Goal: Task Accomplishment & Management: Use online tool/utility

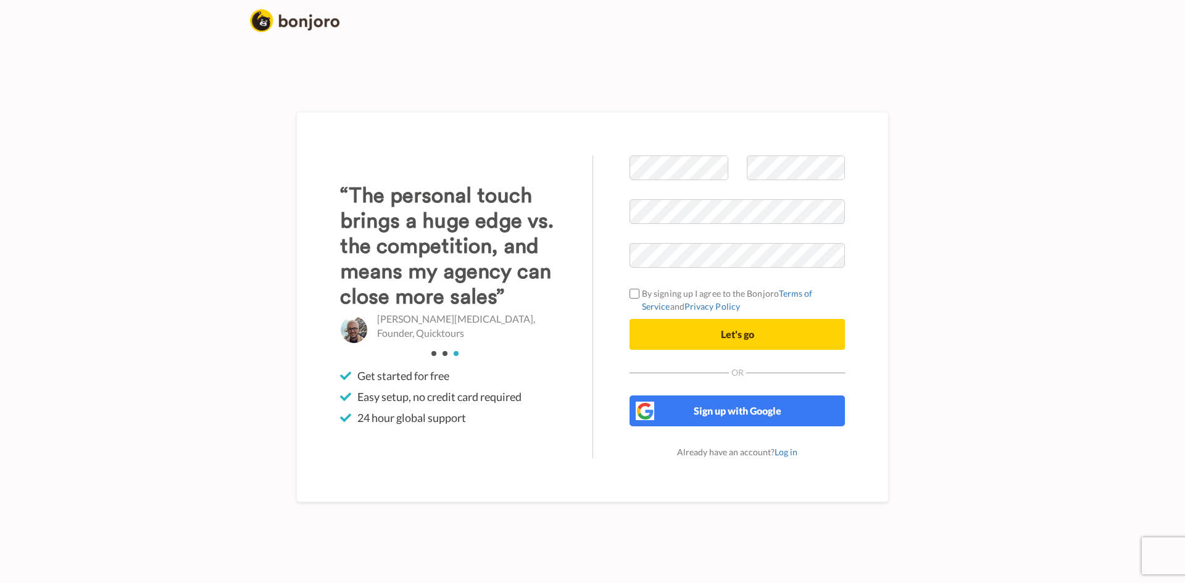
click at [918, 244] on div "Welcome to Bonjoro By signing up I agree to the Bonjoro Terms of Service and Pr…" at bounding box center [593, 307] width 704 height 552
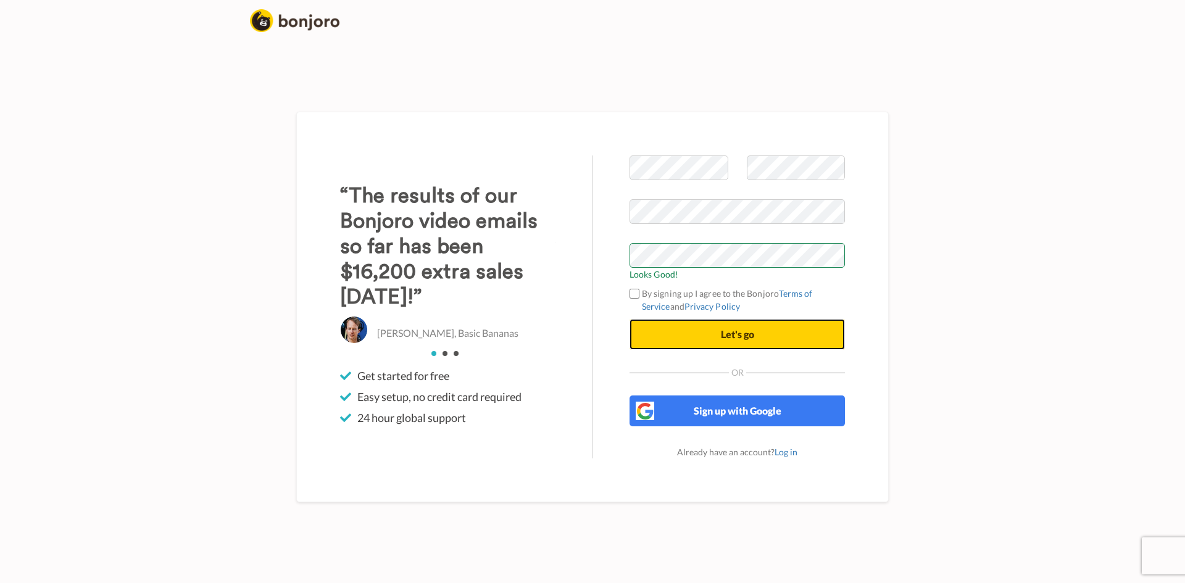
click at [756, 331] on button "Let's go" at bounding box center [737, 334] width 215 height 31
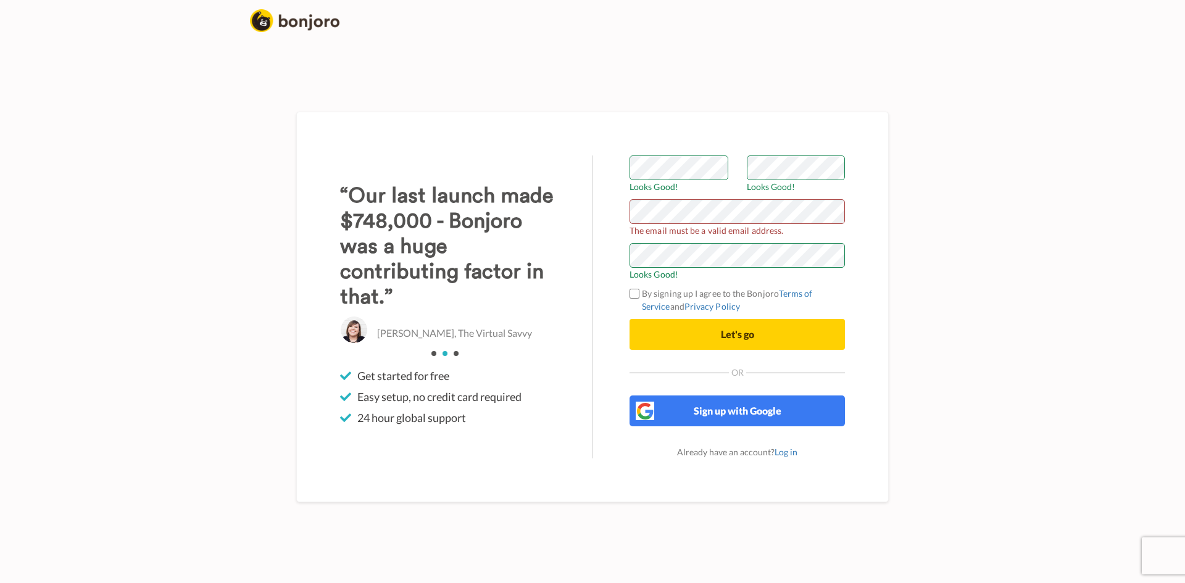
click at [887, 206] on div "Welcome to [PERSON_NAME] Looks Good! Looks Good! The email must be a valid emai…" at bounding box center [592, 307] width 592 height 391
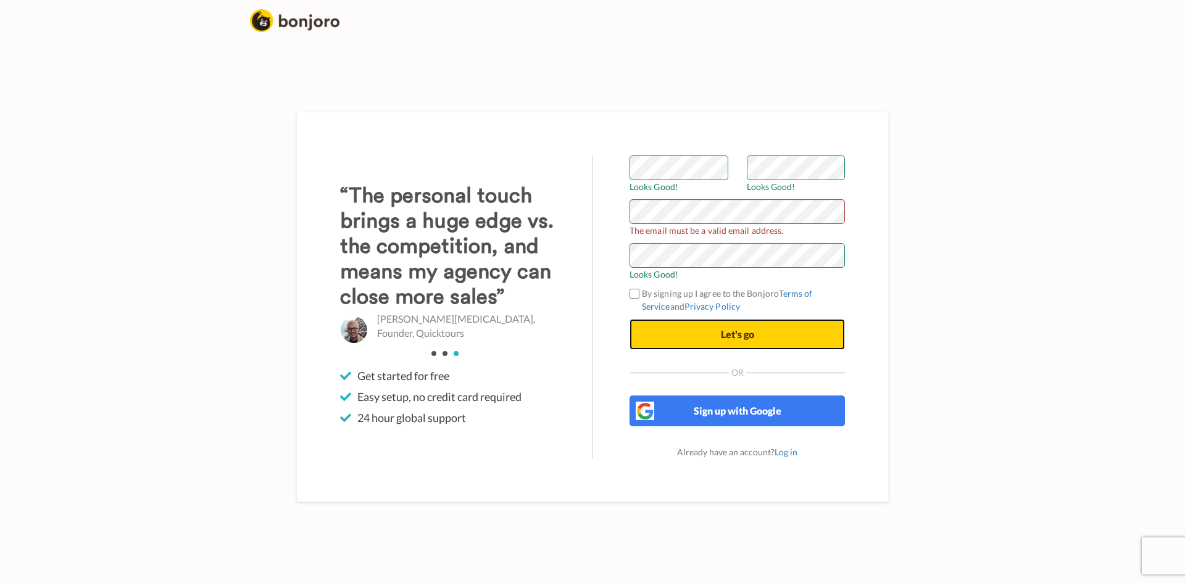
click at [752, 333] on span "Let's go" at bounding box center [737, 334] width 33 height 12
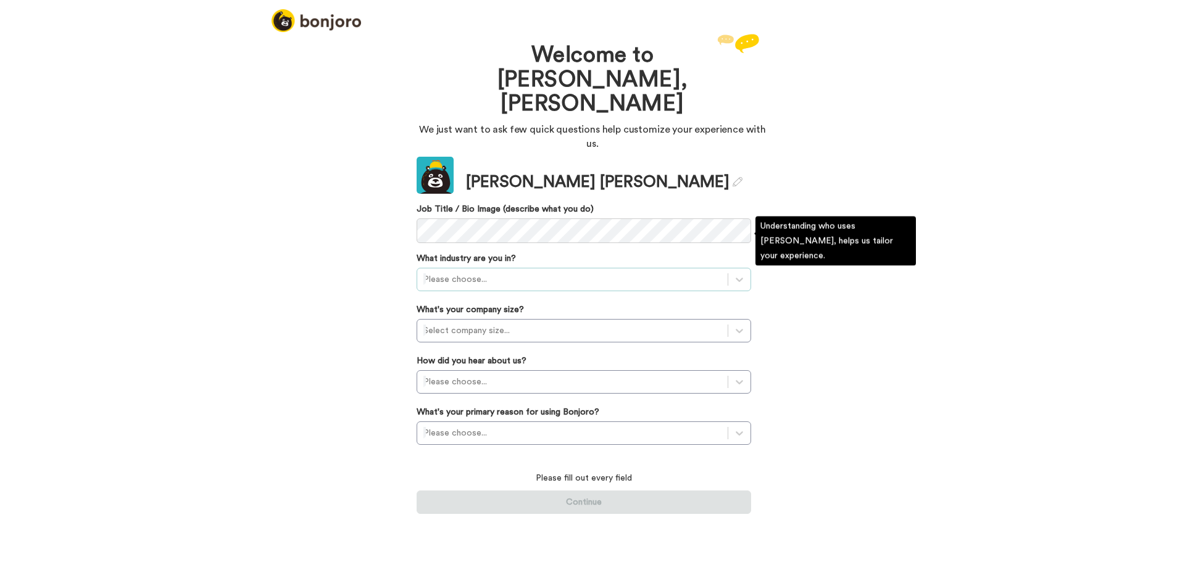
click at [468, 272] on div at bounding box center [572, 279] width 298 height 15
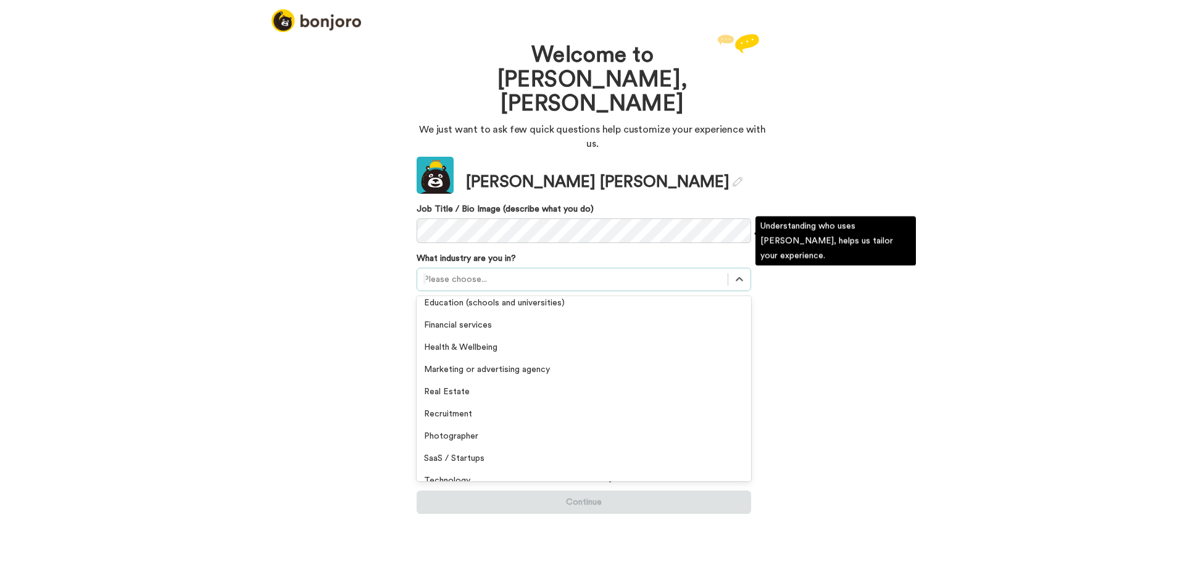
scroll to position [185, 0]
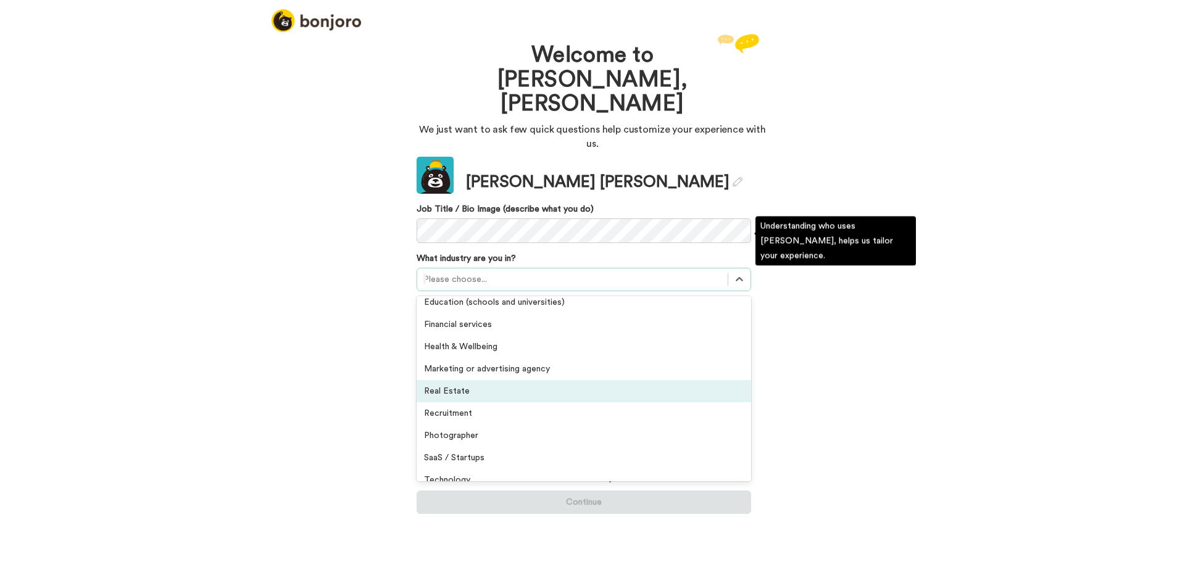
click at [478, 380] on div "Real Estate" at bounding box center [584, 391] width 334 height 22
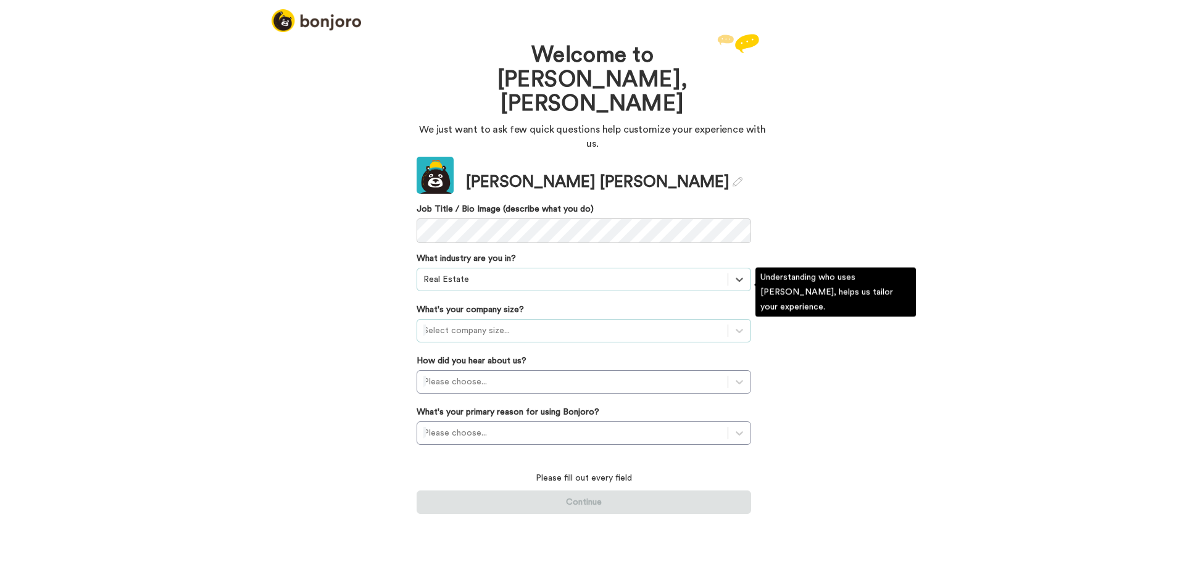
click at [470, 323] on div at bounding box center [572, 330] width 298 height 15
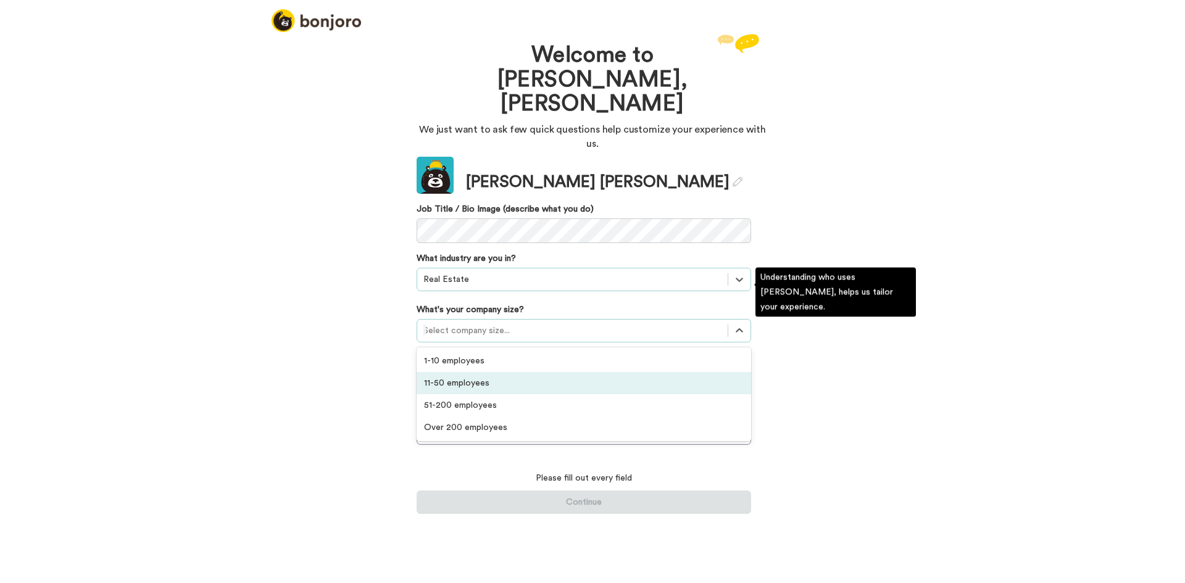
click at [463, 372] on div "11-50 employees" at bounding box center [584, 383] width 334 height 22
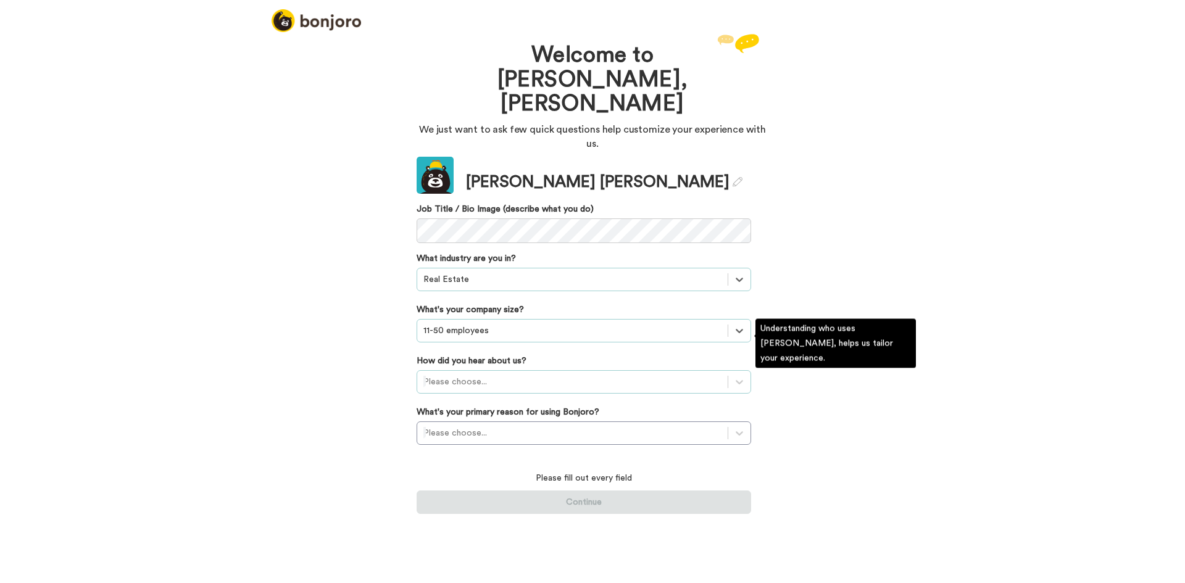
click at [465, 375] on div at bounding box center [572, 382] width 298 height 15
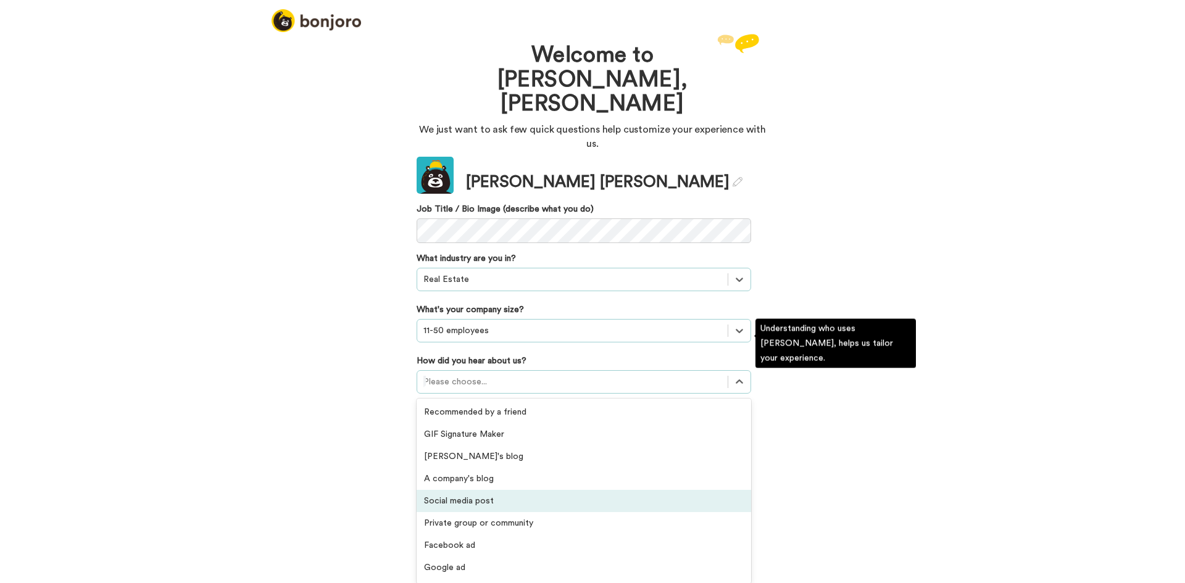
scroll to position [62, 0]
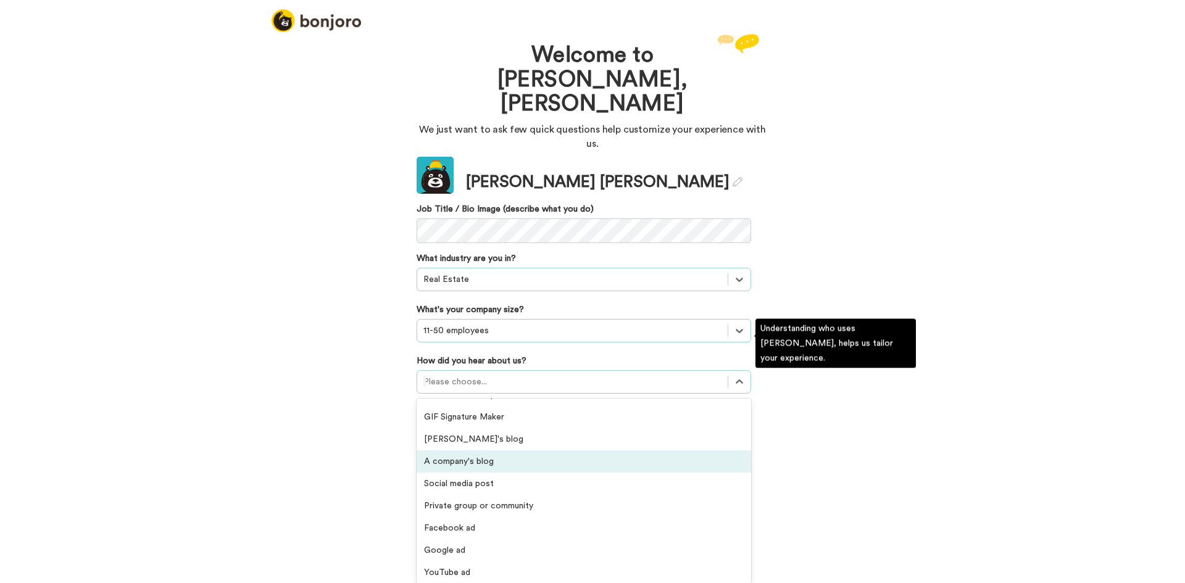
click at [543, 451] on div "A company's blog" at bounding box center [584, 462] width 334 height 22
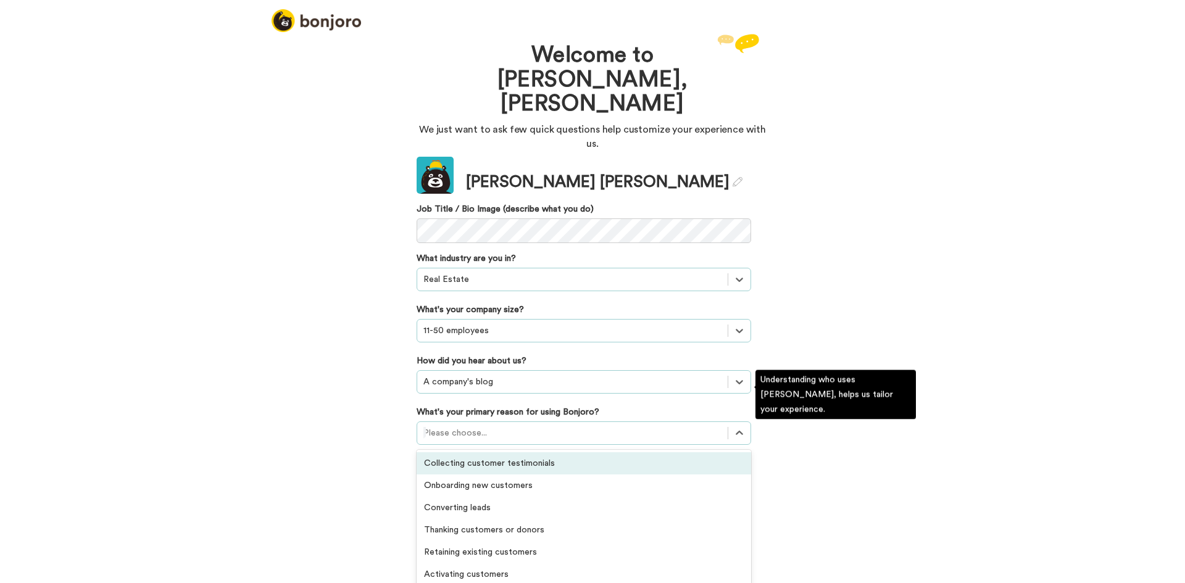
click at [504, 426] on div at bounding box center [572, 433] width 298 height 15
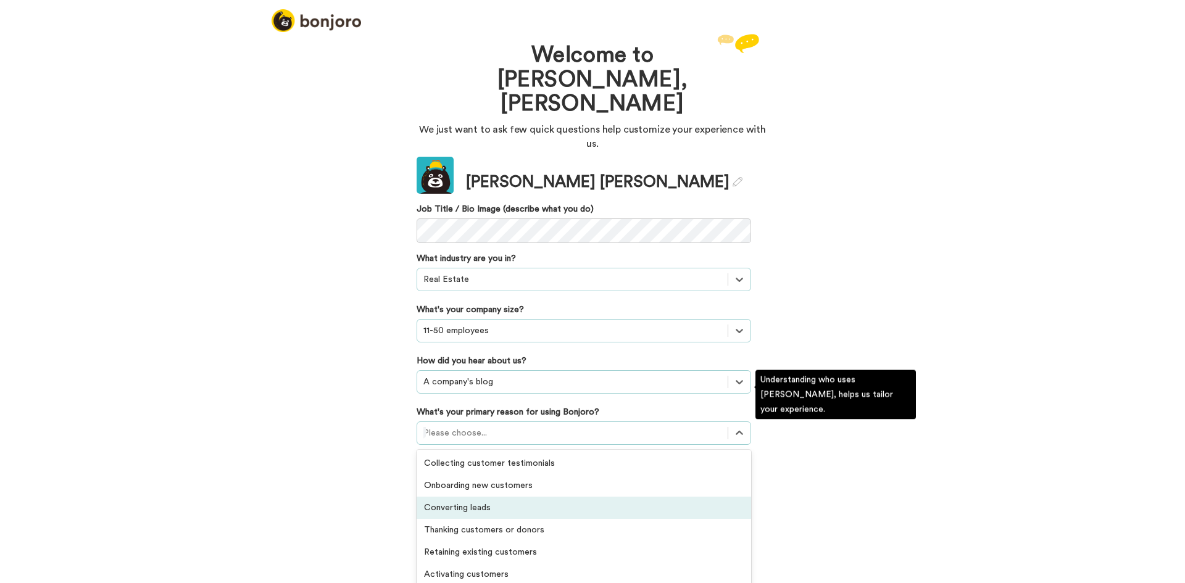
click at [486, 497] on div "Converting leads" at bounding box center [584, 508] width 334 height 22
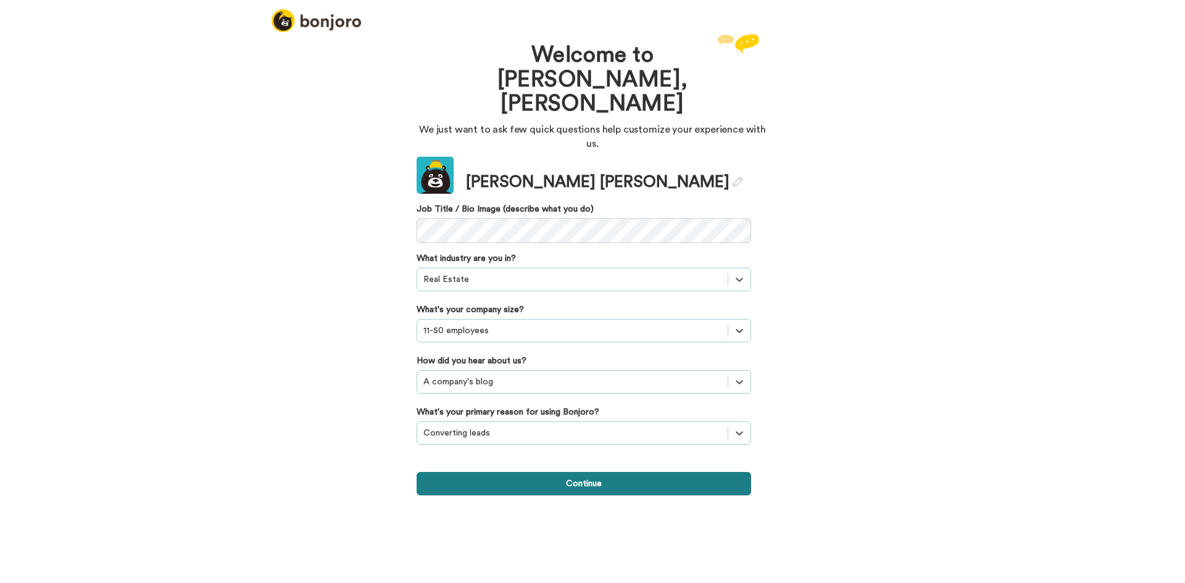
click at [562, 472] on button "Continue" at bounding box center [584, 483] width 334 height 23
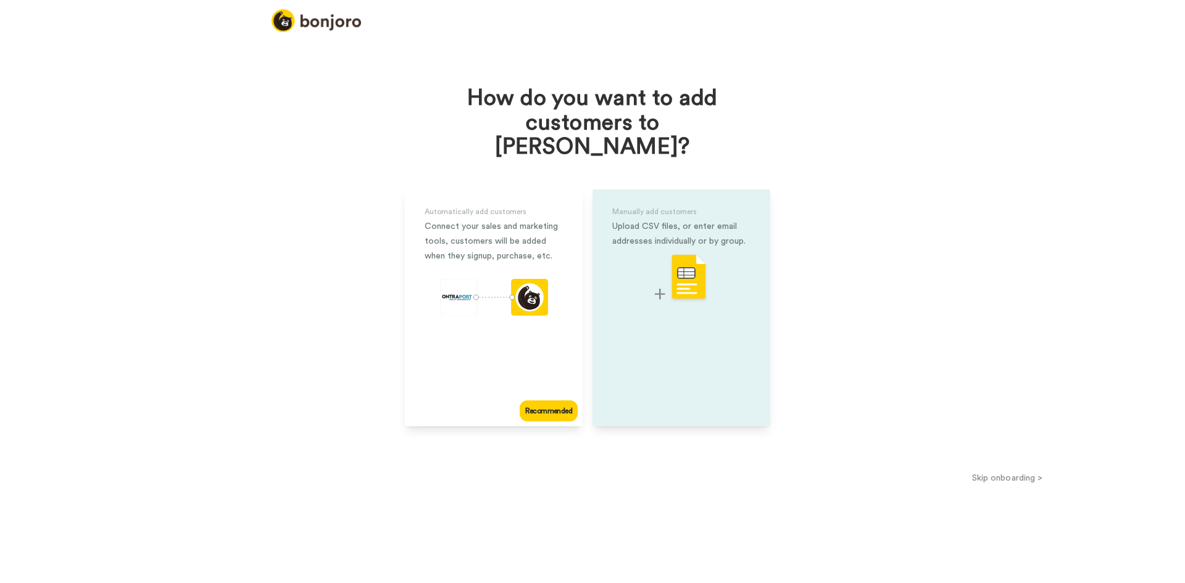
click at [692, 260] on img at bounding box center [681, 278] width 53 height 49
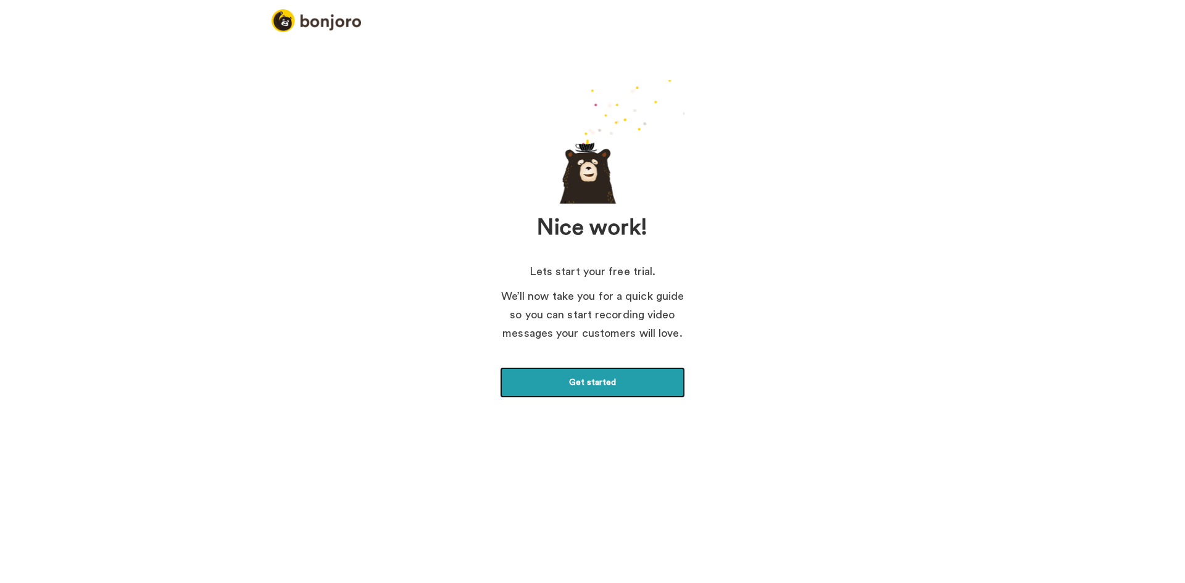
click at [607, 382] on link "Get started" at bounding box center [592, 382] width 185 height 31
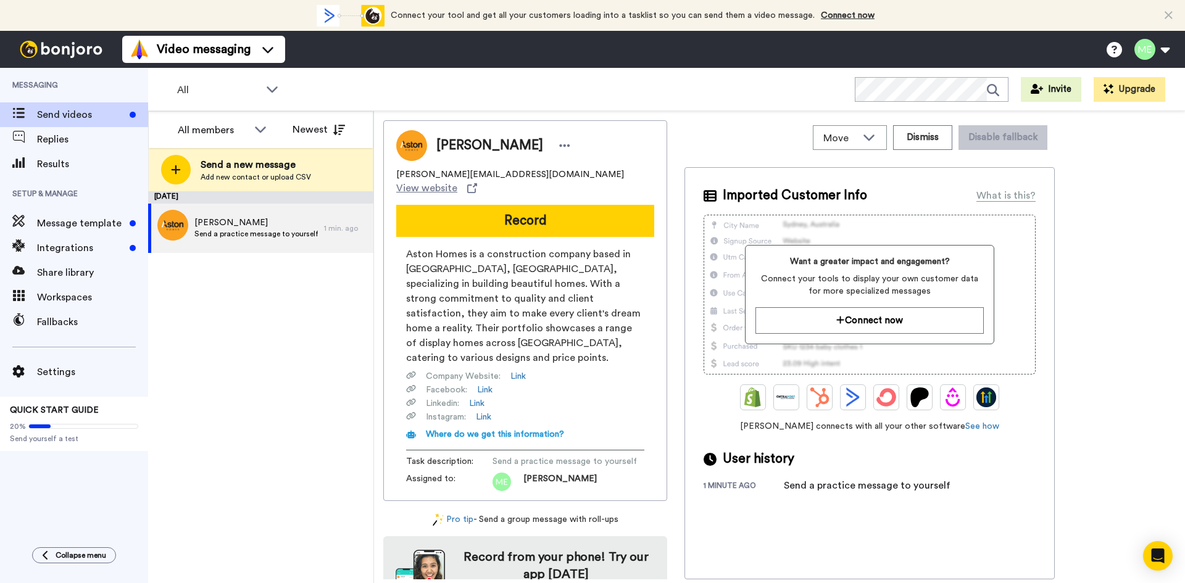
click at [562, 276] on span "Aston Homes is a construction company based in Campbellfield, Victoria, special…" at bounding box center [525, 306] width 238 height 118
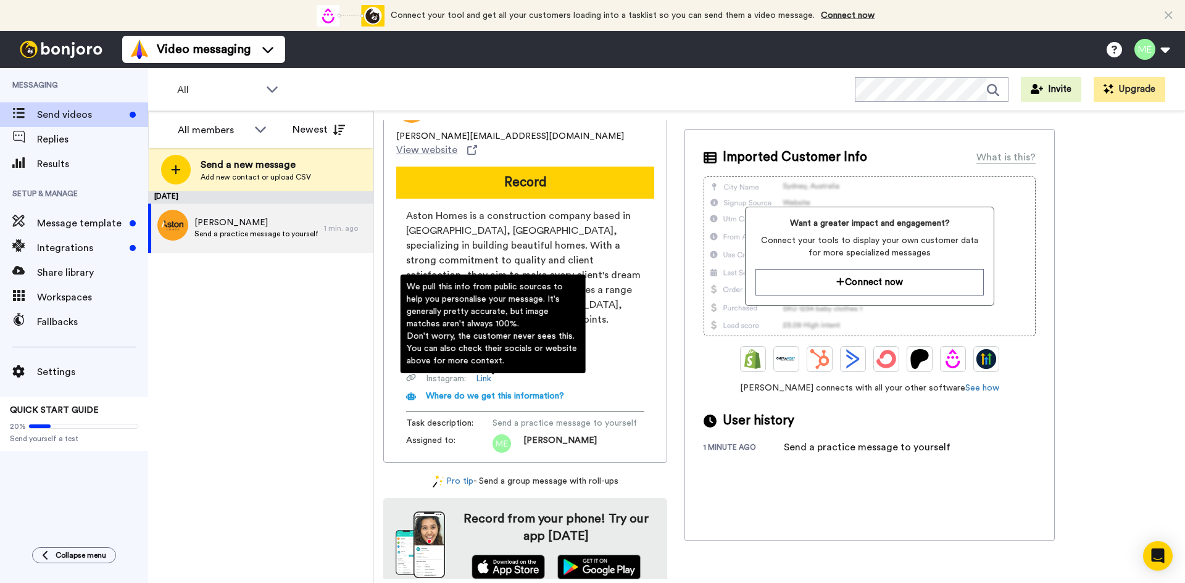
click at [528, 257] on span "Aston Homes is a construction company based in Campbellfield, Victoria, special…" at bounding box center [525, 268] width 238 height 118
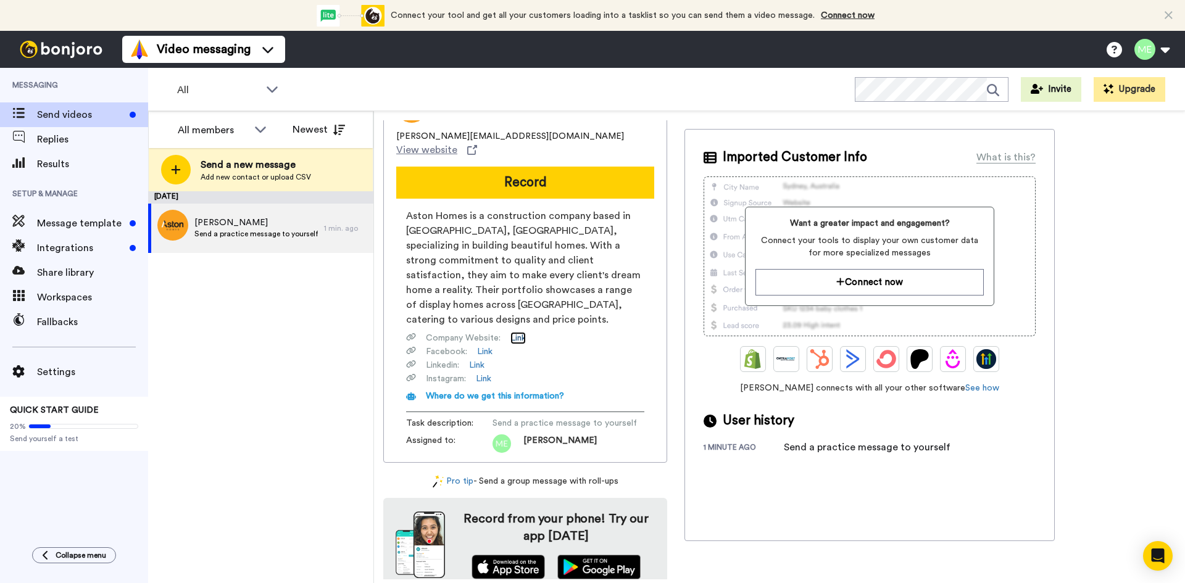
click at [520, 332] on link "Link" at bounding box center [517, 338] width 15 height 12
click at [279, 352] on div "September 22 Matthias Send a practice message to yourself 1 min. ago" at bounding box center [260, 387] width 225 height 392
click at [522, 169] on button "Record" at bounding box center [525, 183] width 258 height 32
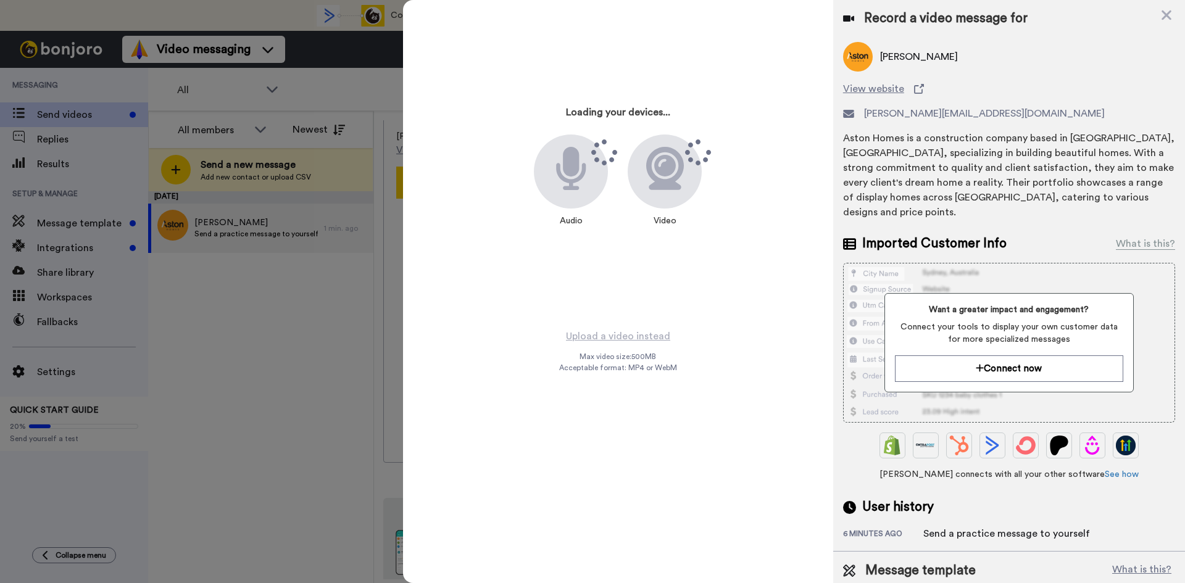
click at [563, 178] on icon at bounding box center [571, 168] width 30 height 43
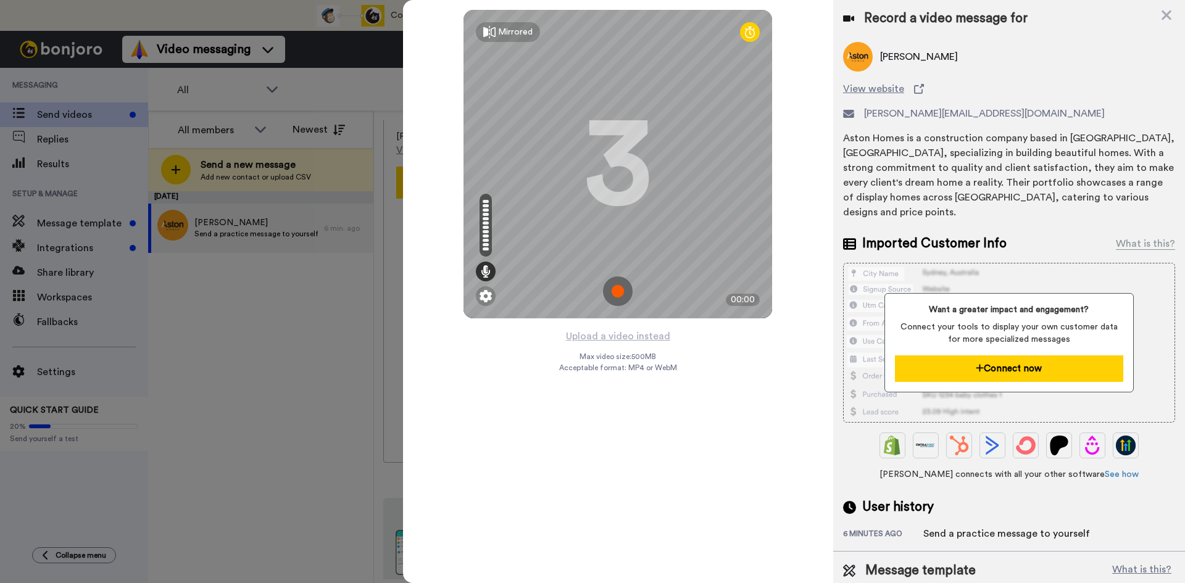
click at [985, 373] on button "Connect now" at bounding box center [1009, 368] width 228 height 27
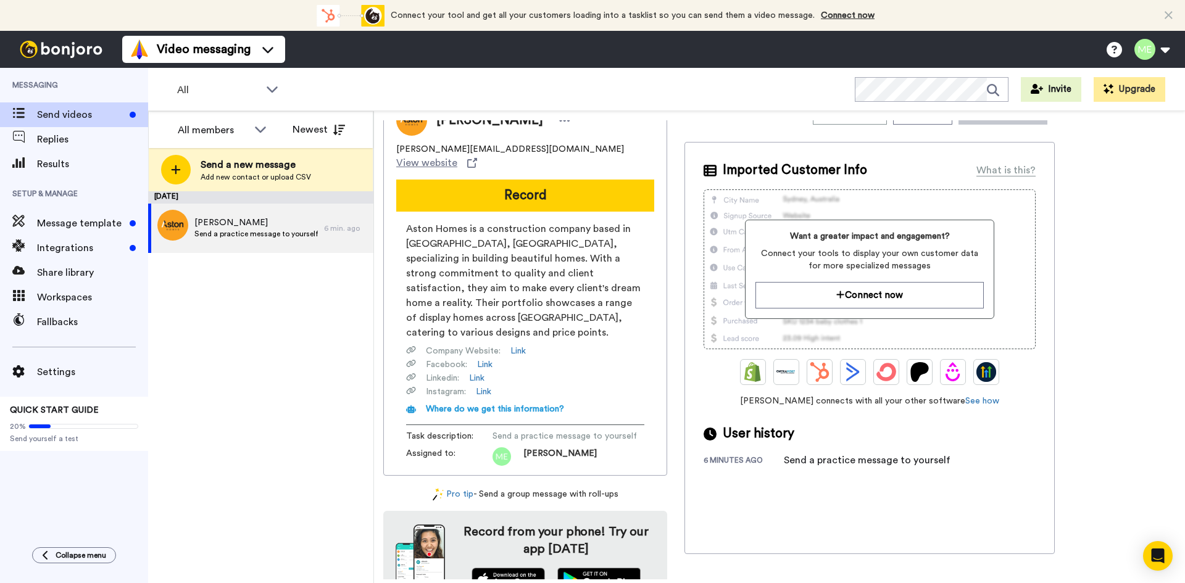
scroll to position [38, 0]
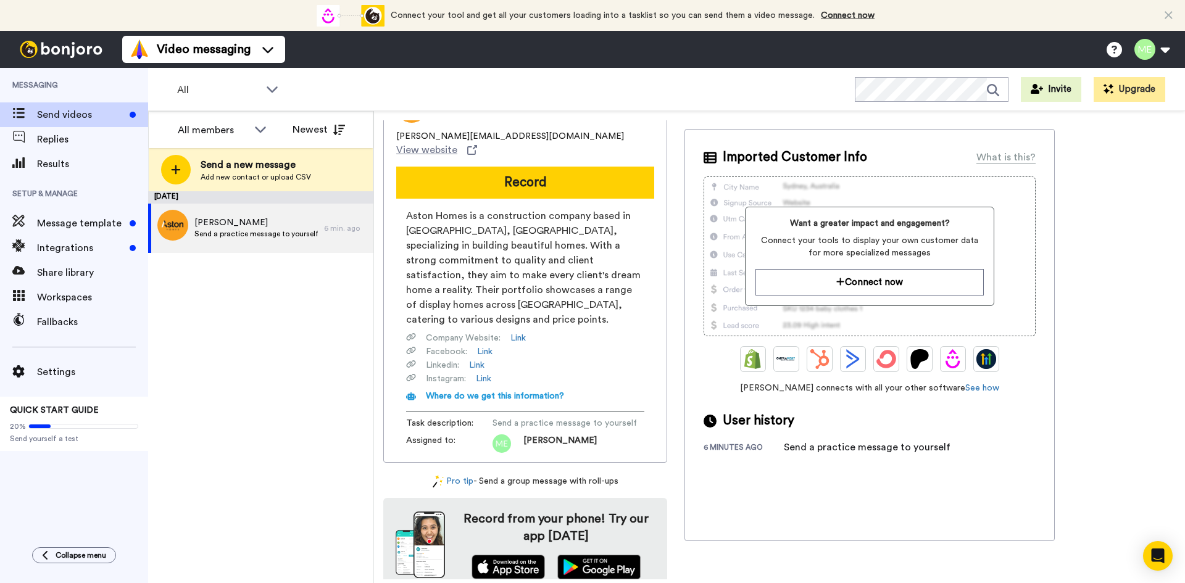
click at [876, 449] on div "Send a practice message to yourself" at bounding box center [867, 447] width 167 height 15
click at [832, 458] on div "Imported Customer Info What is this? Want a greater impact and engagement? Conn…" at bounding box center [869, 335] width 370 height 412
click at [784, 452] on div "Send a practice message to yourself" at bounding box center [867, 447] width 167 height 15
click at [807, 453] on div "Send a practice message to yourself" at bounding box center [867, 447] width 167 height 15
click at [74, 436] on span "Send yourself a test" at bounding box center [74, 439] width 128 height 10
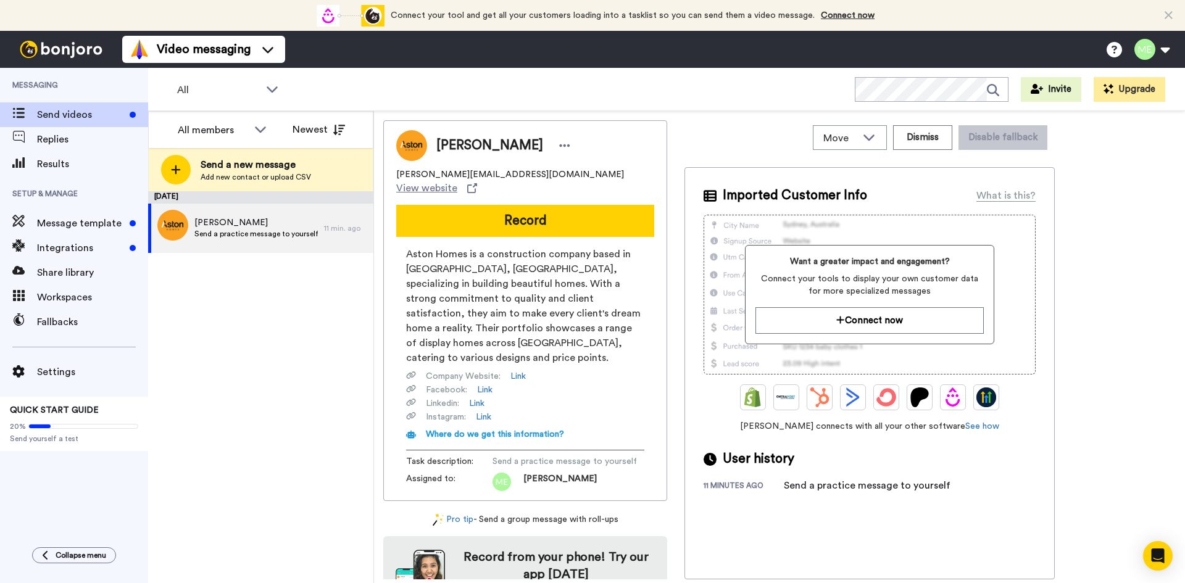
click at [512, 209] on button "Record" at bounding box center [525, 221] width 258 height 32
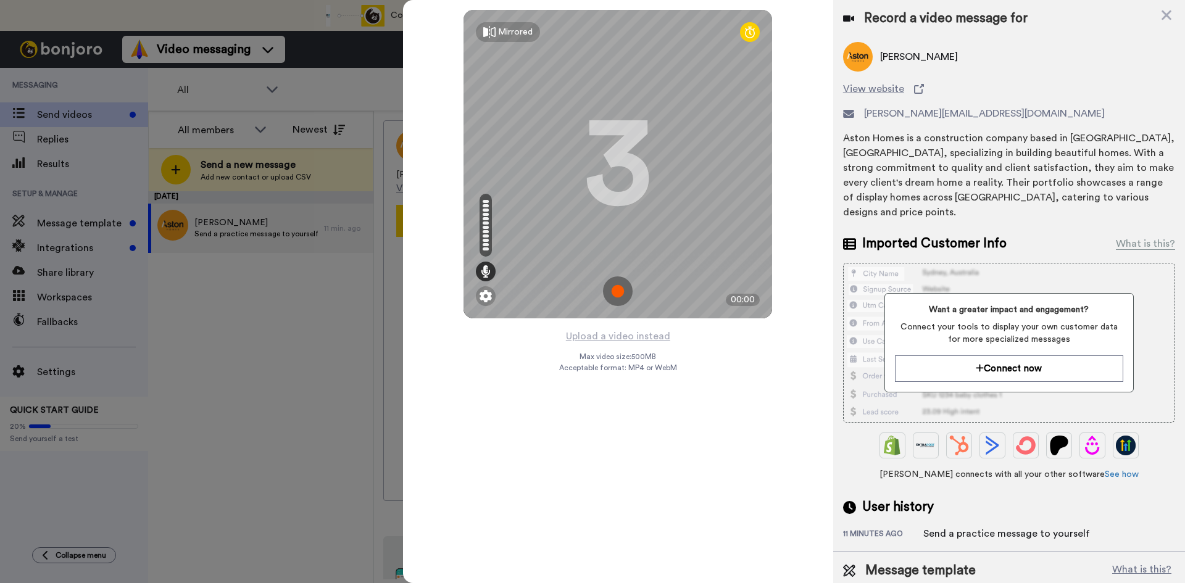
click at [615, 293] on img at bounding box center [618, 291] width 30 height 30
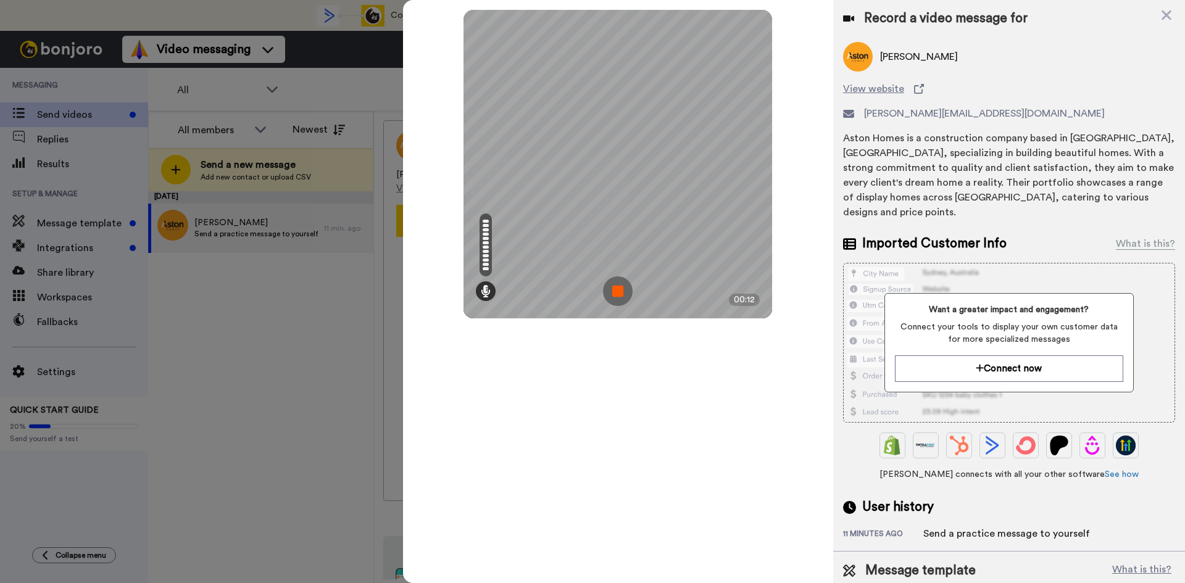
click at [614, 286] on img at bounding box center [618, 291] width 30 height 30
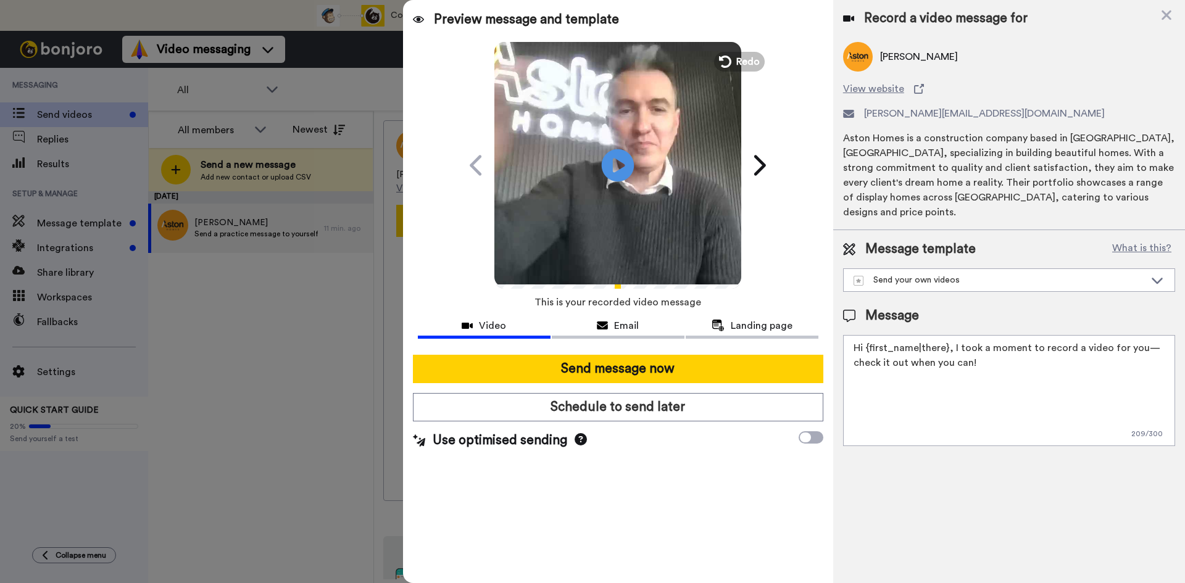
click at [617, 169] on icon "Play/Pause" at bounding box center [618, 165] width 33 height 59
click at [613, 316] on button "Email" at bounding box center [618, 327] width 133 height 23
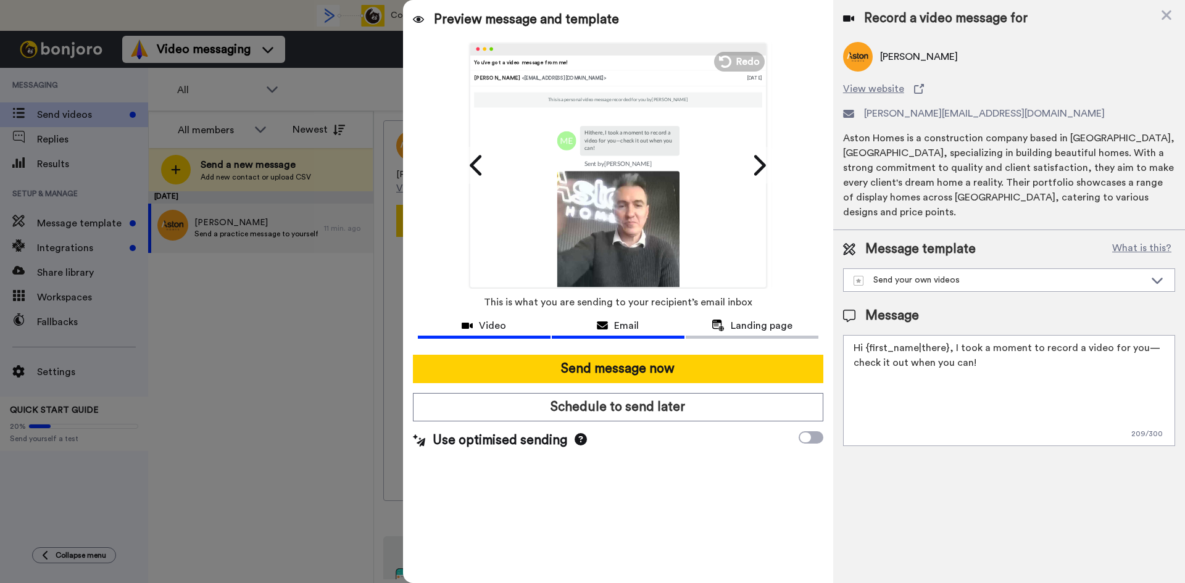
click at [507, 325] on div "Video" at bounding box center [484, 325] width 133 height 15
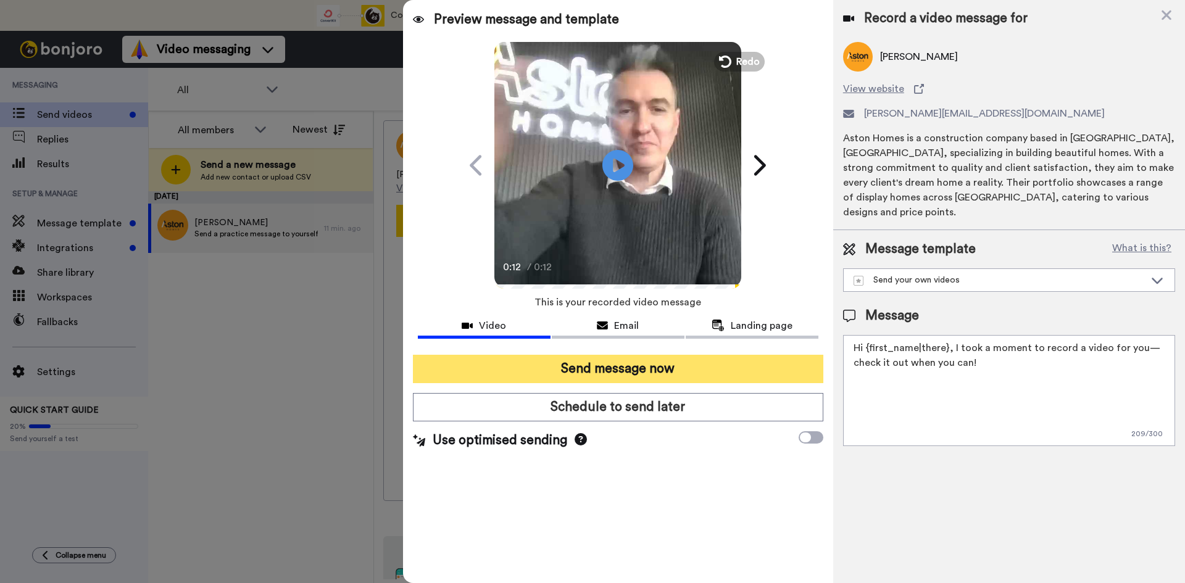
click at [638, 371] on button "Send message now" at bounding box center [618, 369] width 410 height 28
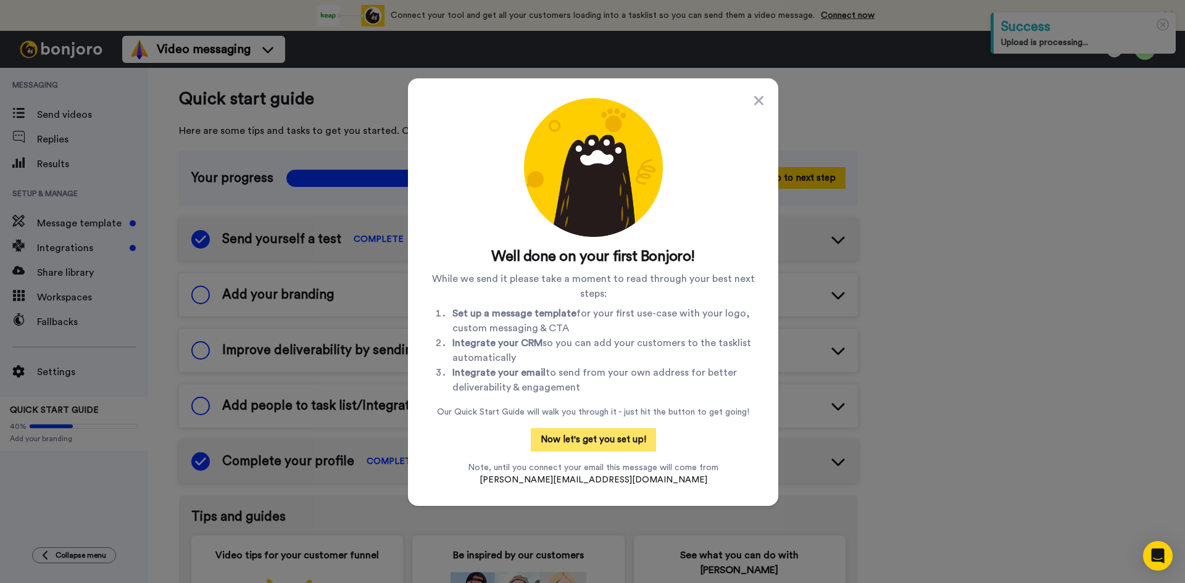
click at [597, 440] on button "Now let's get you set up!" at bounding box center [593, 439] width 125 height 23
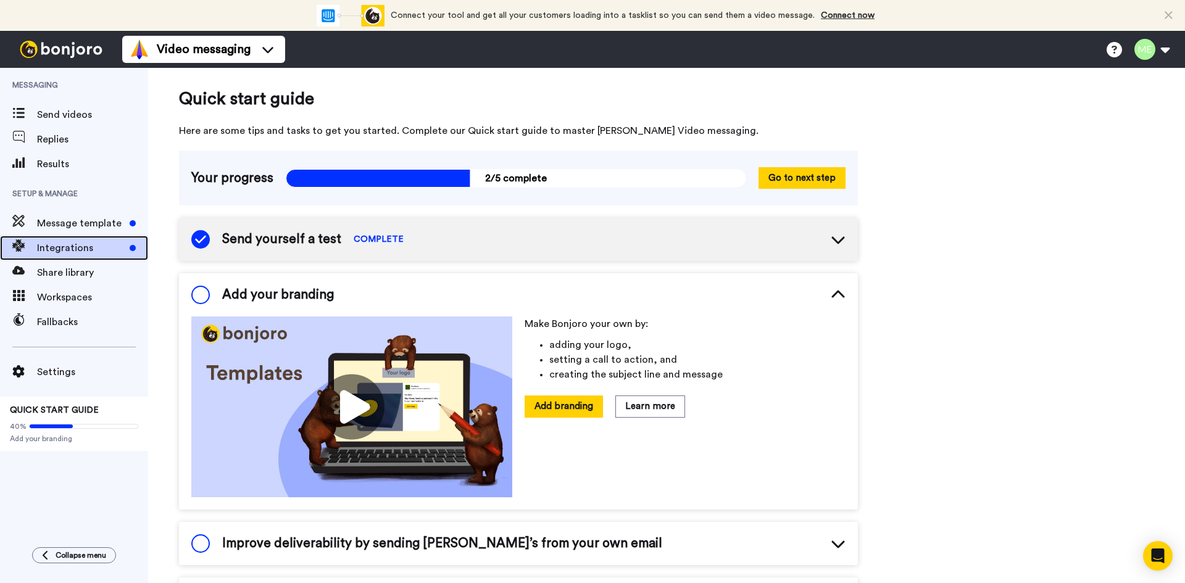
click at [33, 247] on span at bounding box center [18, 248] width 37 height 12
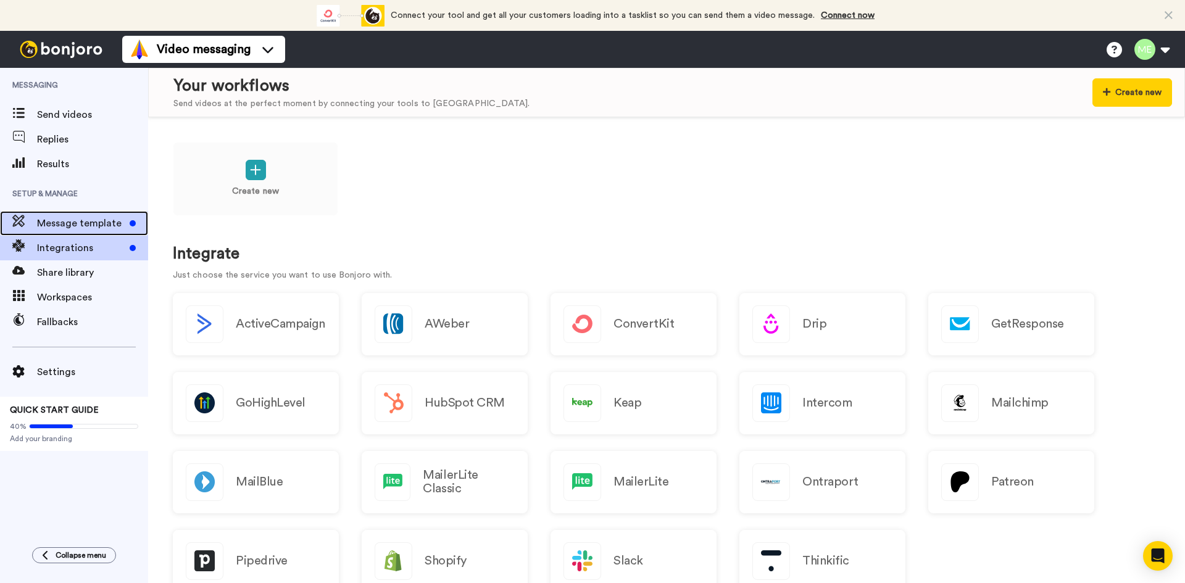
click at [60, 230] on span "Message template" at bounding box center [81, 223] width 88 height 15
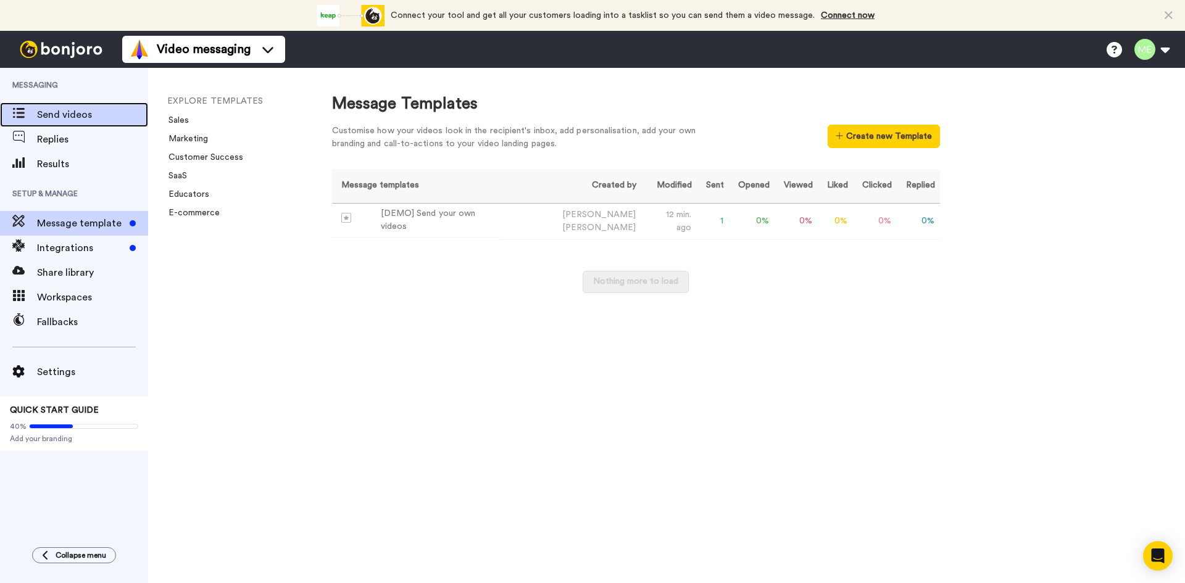
click at [54, 113] on span "Send videos" at bounding box center [92, 114] width 111 height 15
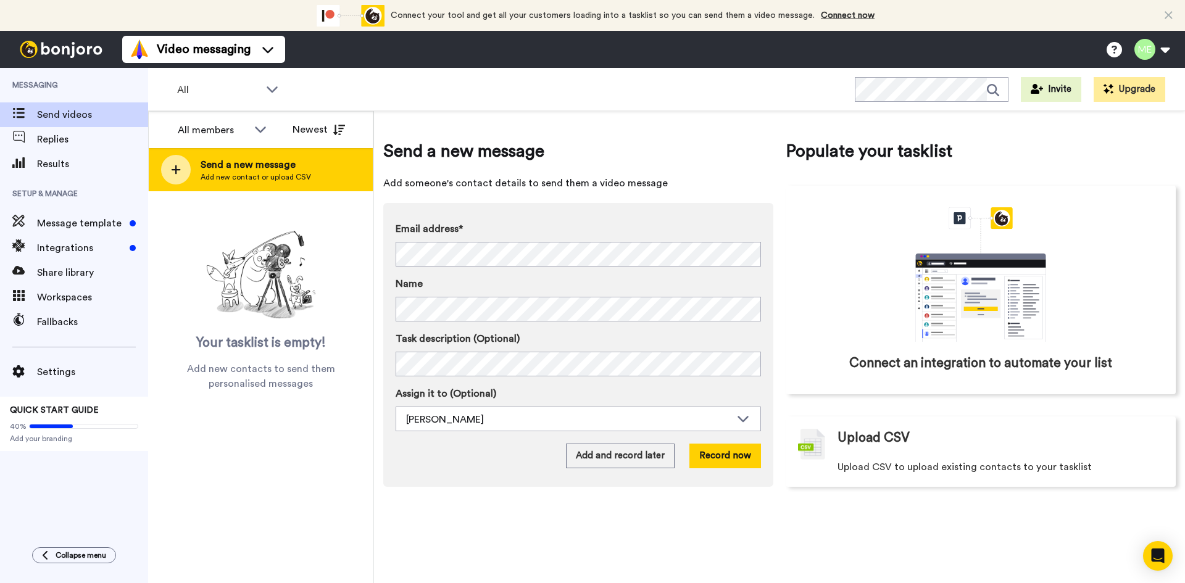
click at [228, 173] on span "Add new contact or upload CSV" at bounding box center [256, 177] width 110 height 10
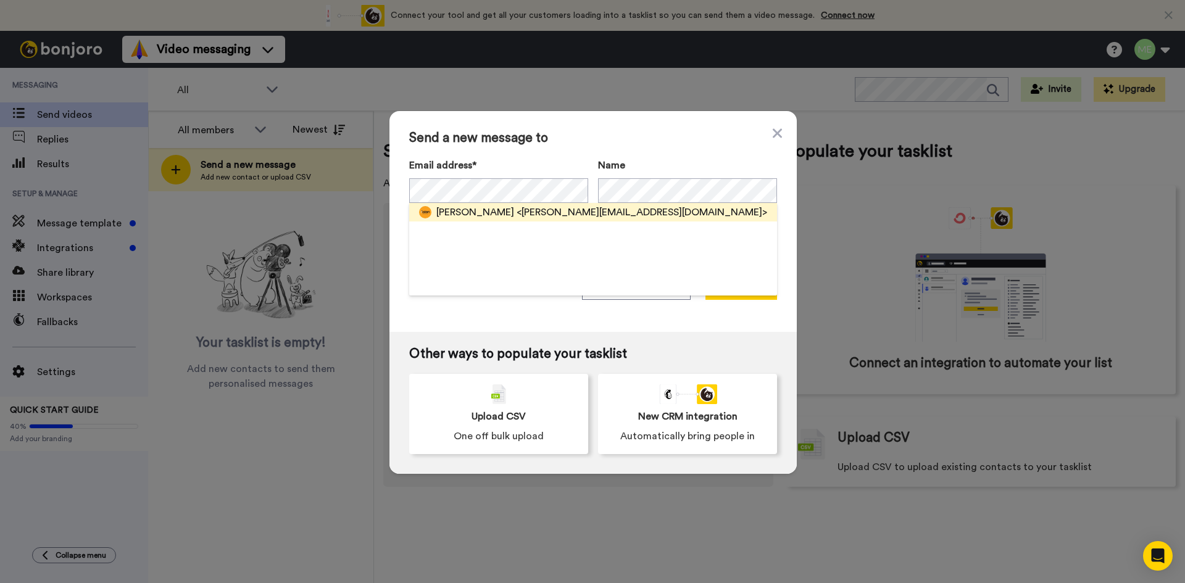
click at [471, 213] on div "Matthias <matthias@astonhomes.com.au>" at bounding box center [601, 212] width 331 height 15
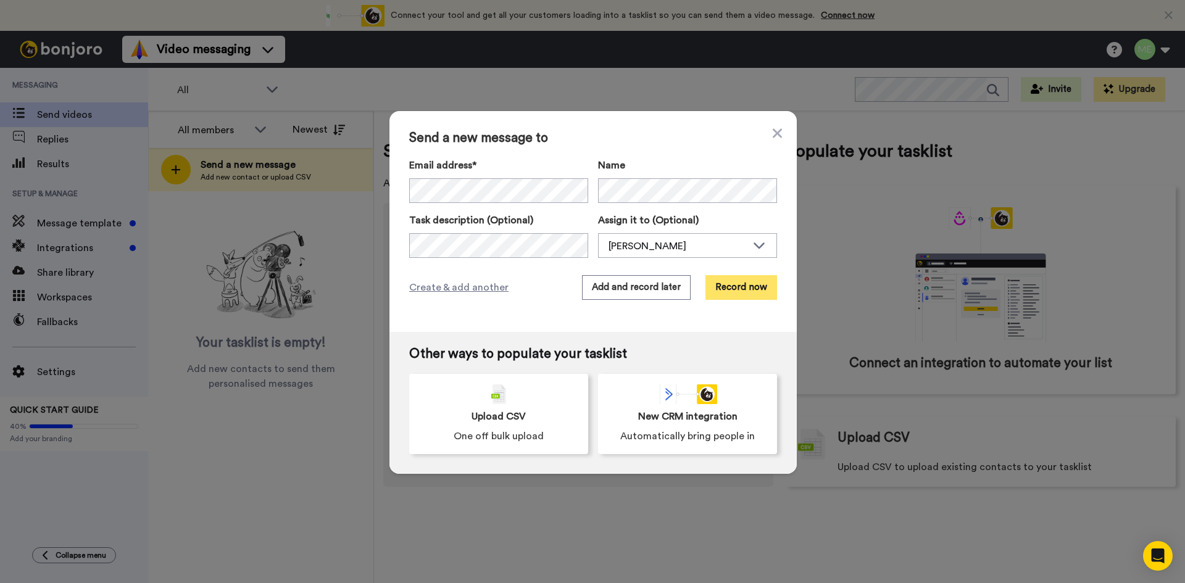
click at [744, 294] on button "Record now" at bounding box center [741, 287] width 72 height 25
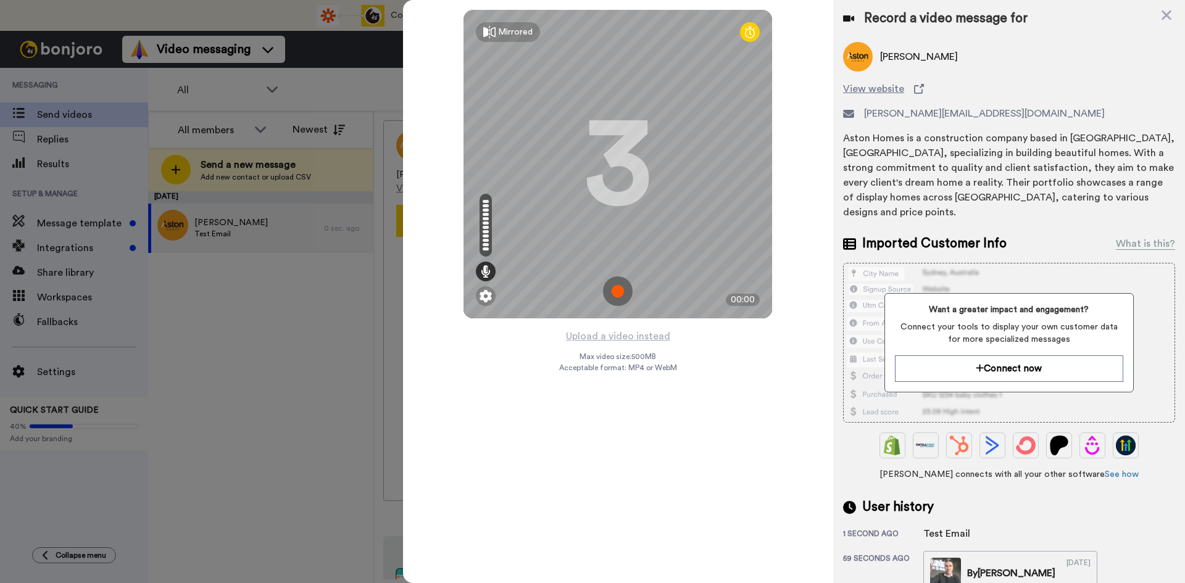
click at [623, 294] on img at bounding box center [618, 291] width 30 height 30
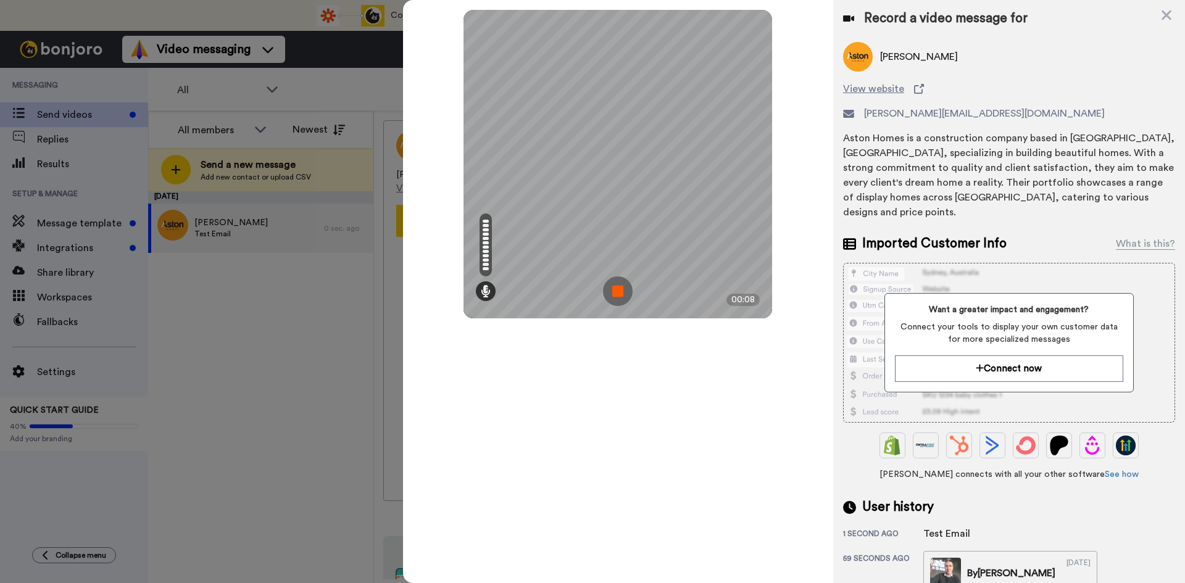
click at [617, 296] on img at bounding box center [618, 291] width 30 height 30
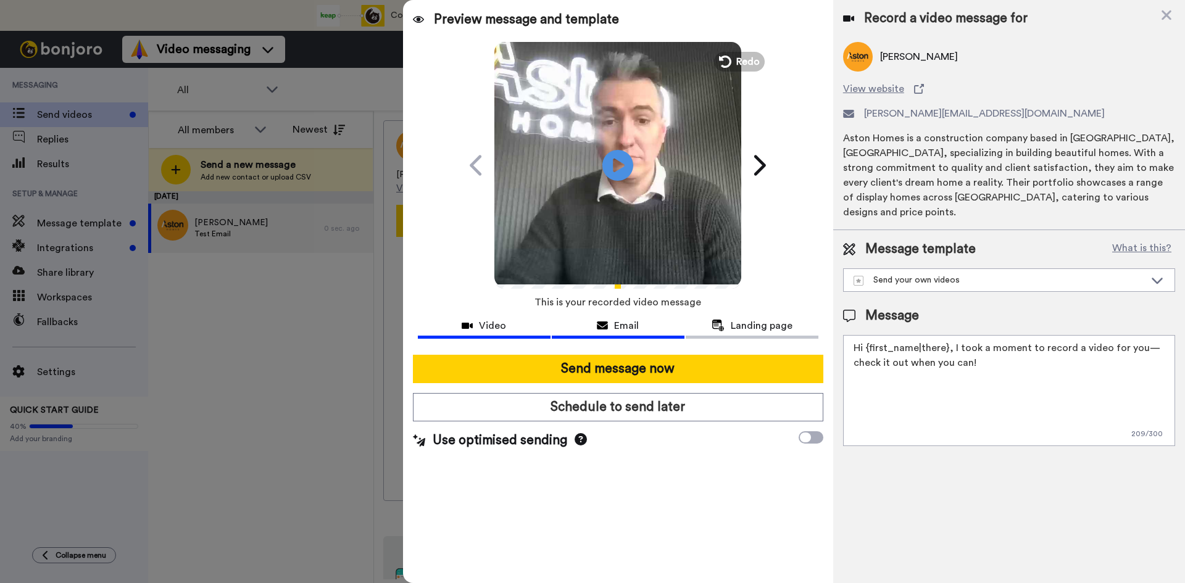
click at [612, 327] on div "Email" at bounding box center [618, 325] width 133 height 15
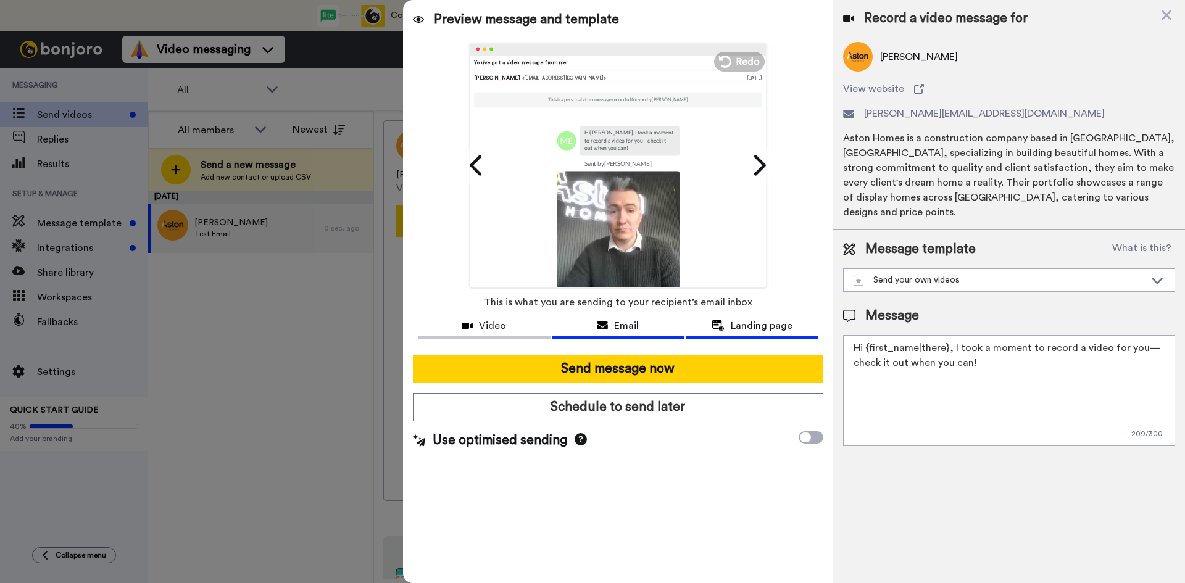
click at [728, 322] on div "Landing page" at bounding box center [752, 325] width 133 height 15
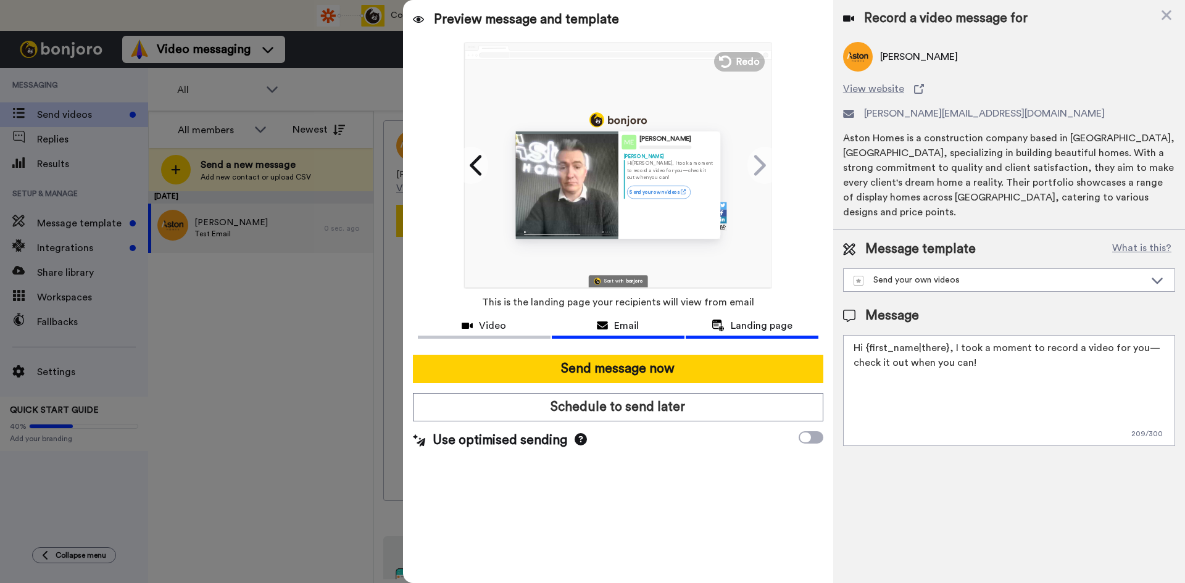
click at [621, 328] on span "Email" at bounding box center [626, 325] width 25 height 15
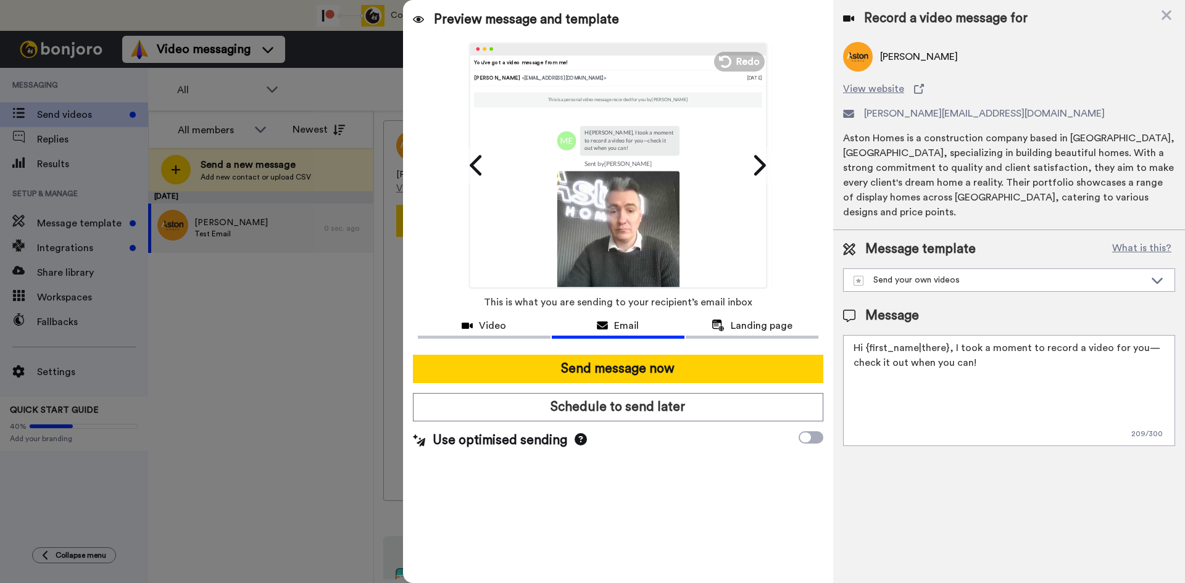
click at [905, 336] on textarea "Hi {first_name|there}, I took a moment to record a video for you—check it out w…" at bounding box center [1009, 390] width 332 height 111
click at [989, 360] on textarea "Hi {first_name|there}, I took a moment to record a video for you—check it out w…" at bounding box center [1009, 390] width 332 height 111
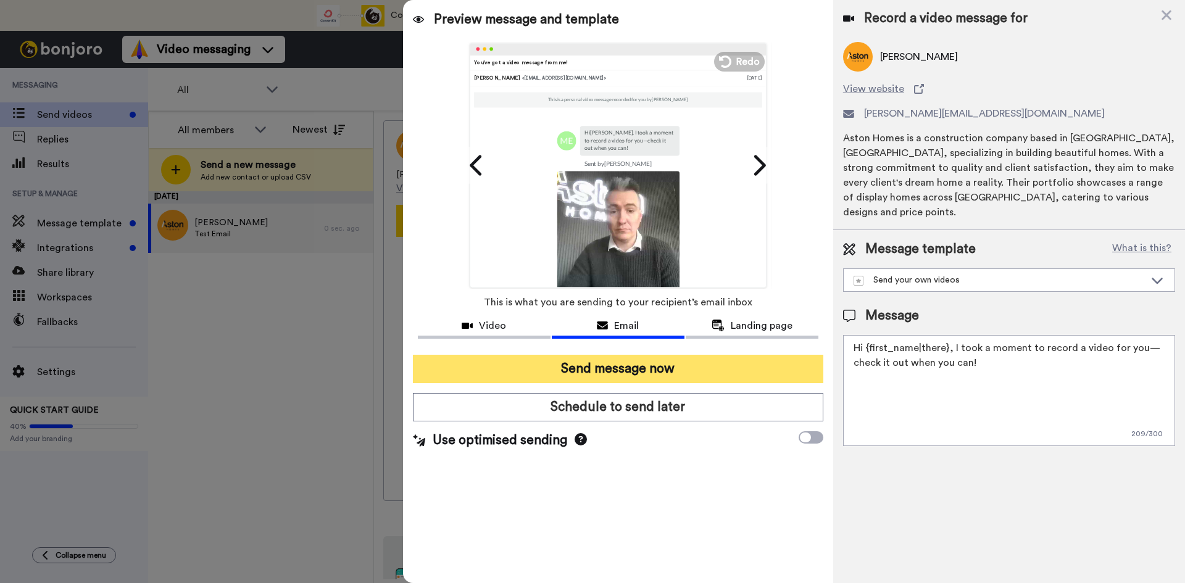
click at [638, 368] on button "Send message now" at bounding box center [618, 369] width 410 height 28
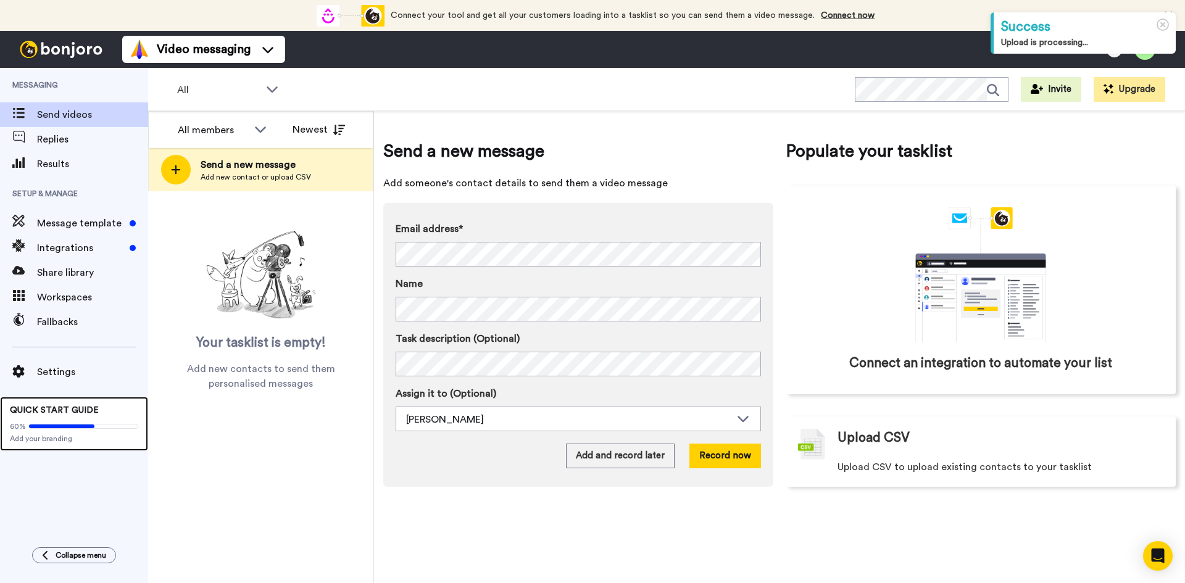
click at [72, 418] on div "60% Add your branding" at bounding box center [74, 430] width 128 height 27
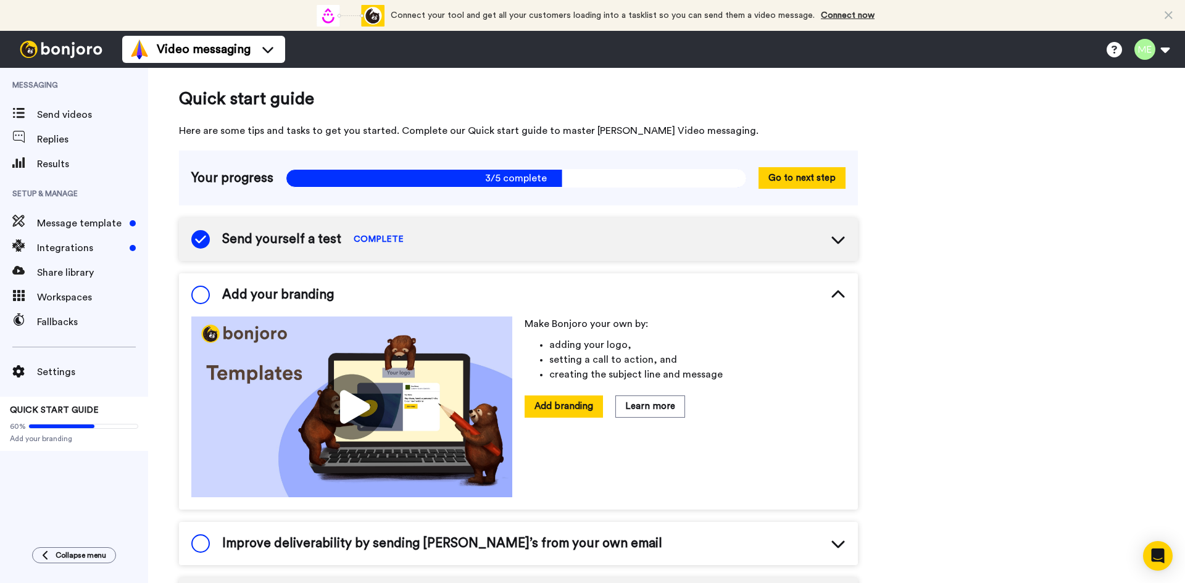
click at [386, 237] on span "COMPLETE" at bounding box center [379, 239] width 50 height 12
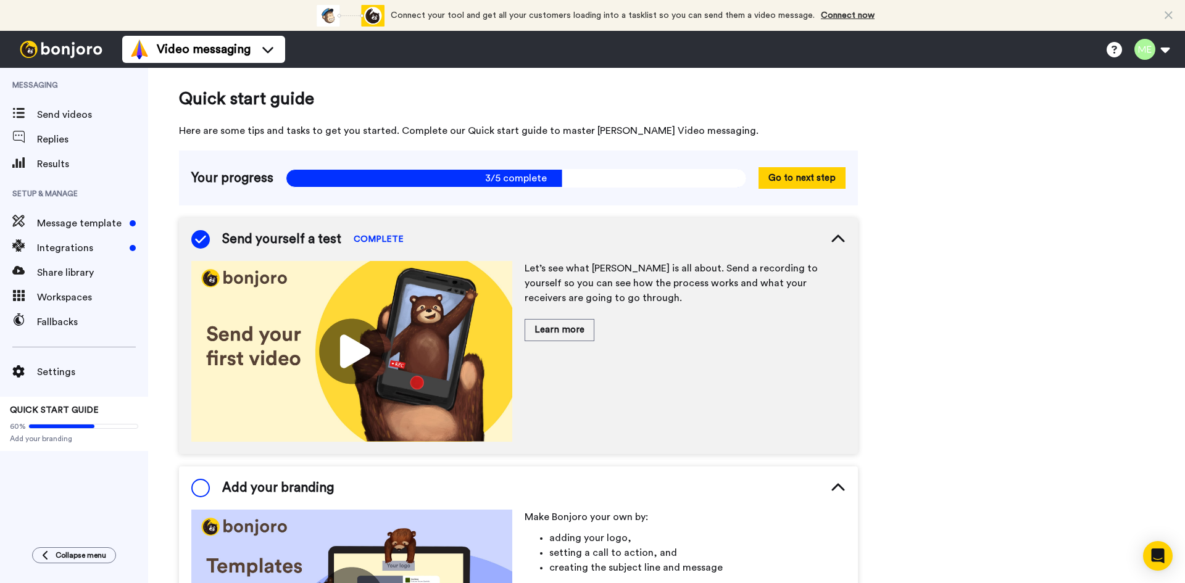
click at [384, 236] on span "COMPLETE" at bounding box center [379, 239] width 50 height 12
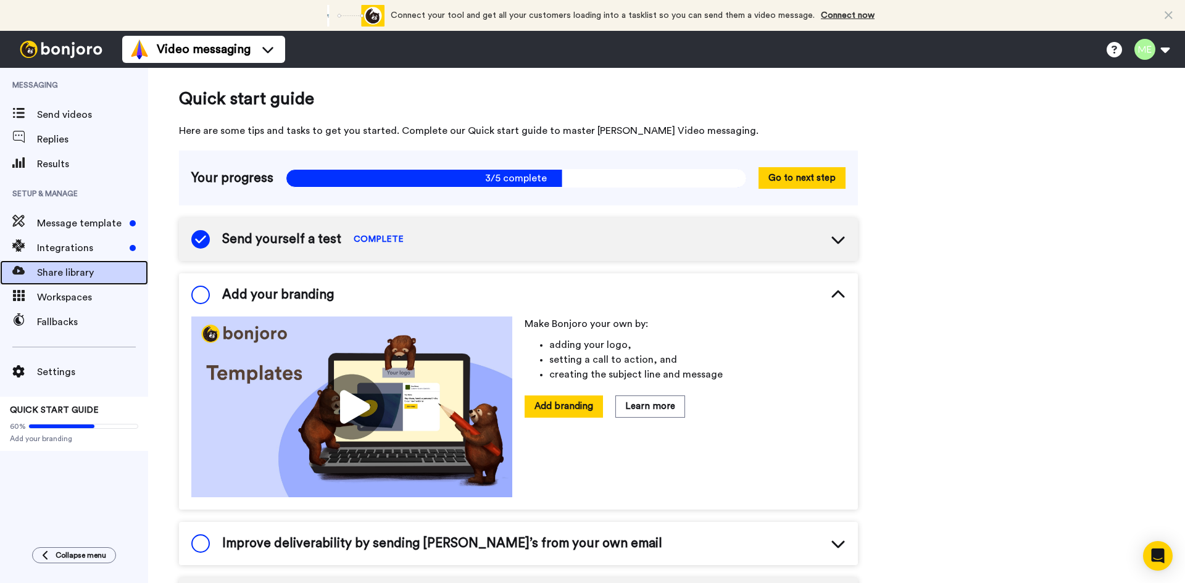
click at [88, 273] on span "Share library" at bounding box center [92, 272] width 111 height 15
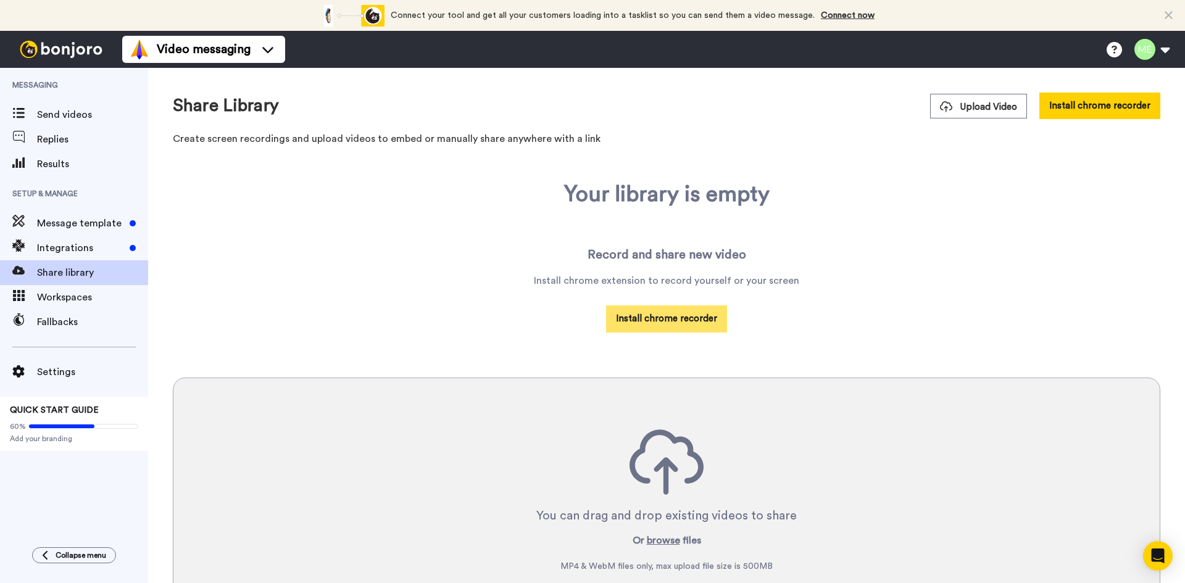
click at [653, 314] on button "Install chrome recorder" at bounding box center [666, 318] width 121 height 27
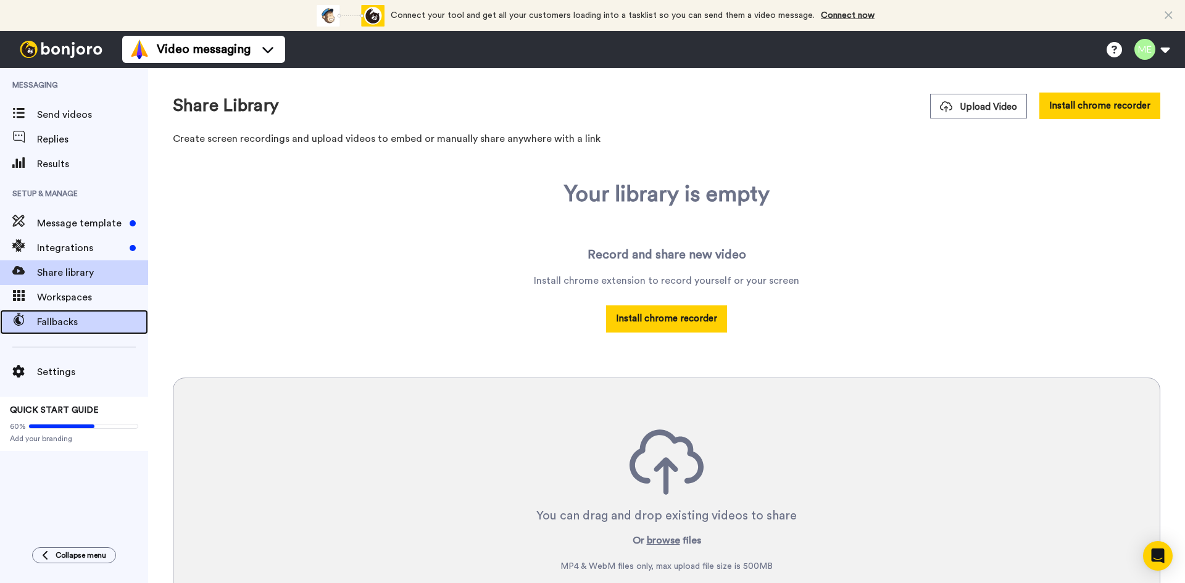
drag, startPoint x: 81, startPoint y: 316, endPoint x: 77, endPoint y: 323, distance: 8.6
click at [77, 323] on span "Fallbacks" at bounding box center [92, 322] width 111 height 15
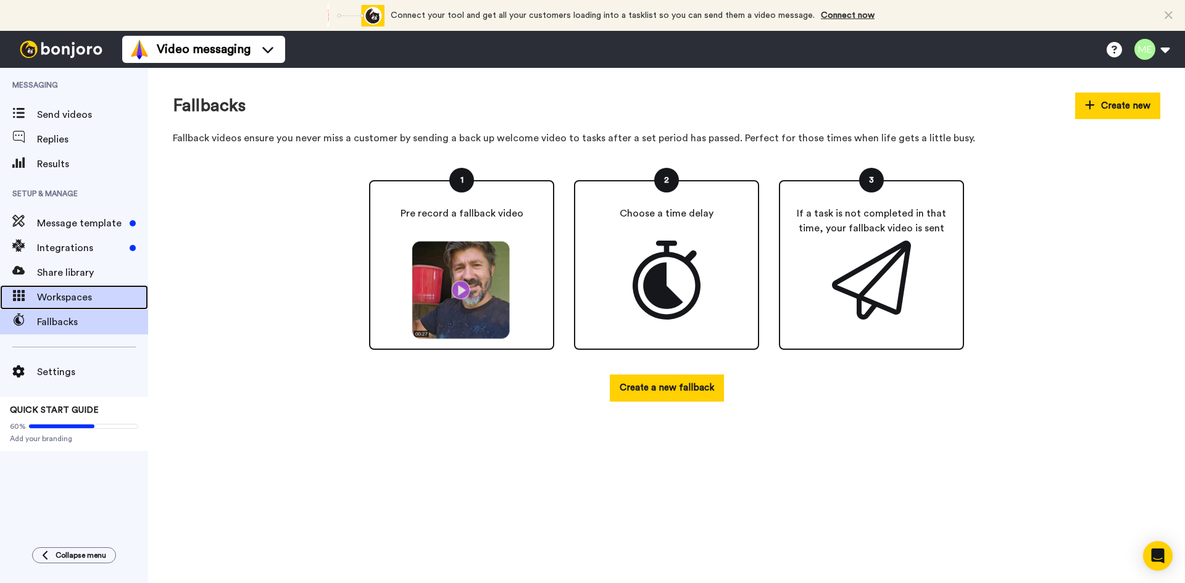
click at [65, 297] on span "Workspaces" at bounding box center [92, 297] width 111 height 15
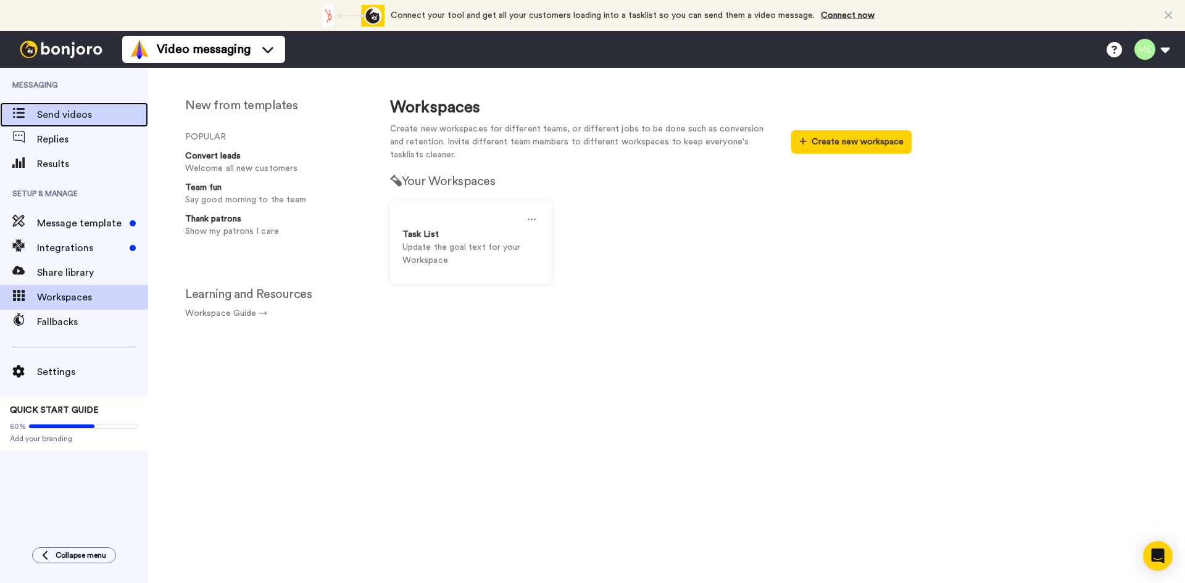
click at [60, 120] on span "Send videos" at bounding box center [92, 114] width 111 height 15
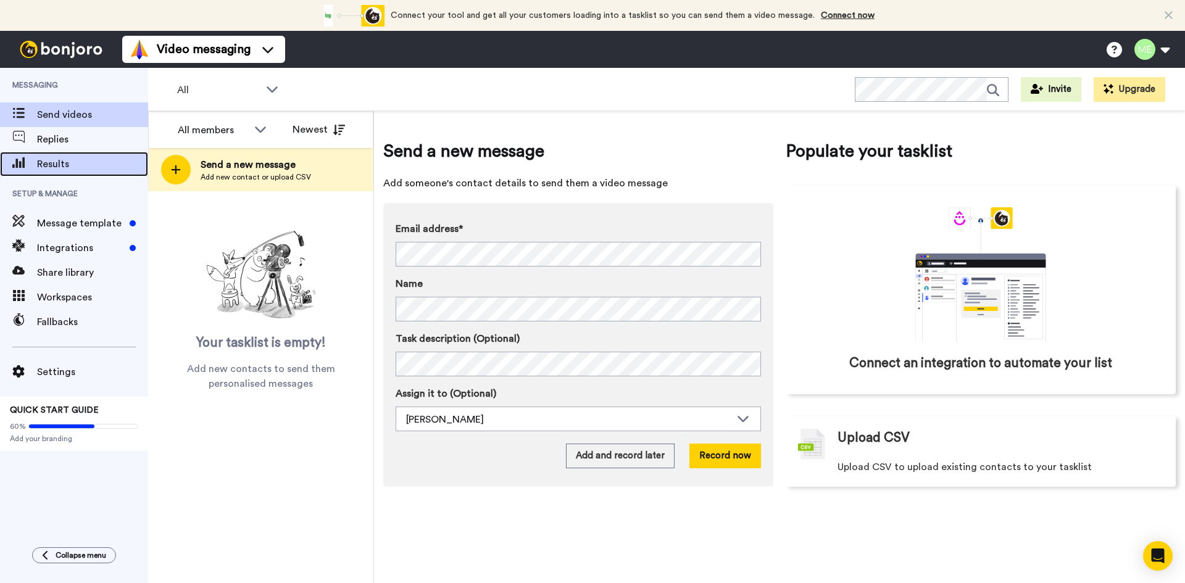
click at [56, 160] on span "Results" at bounding box center [92, 164] width 111 height 15
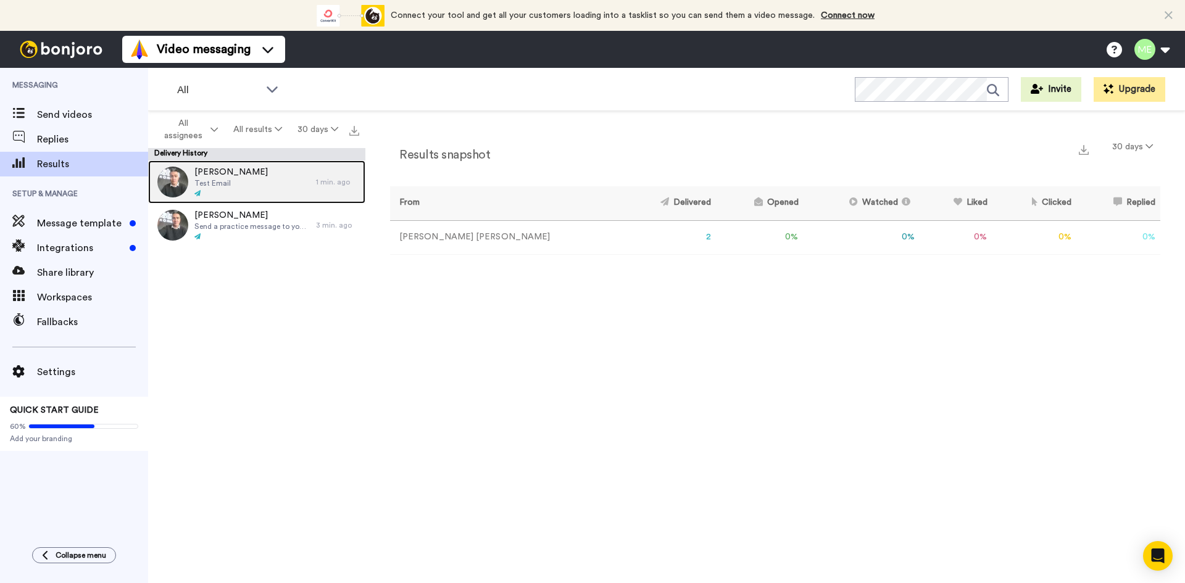
click at [238, 180] on div "Matthias Test Email" at bounding box center [232, 181] width 168 height 43
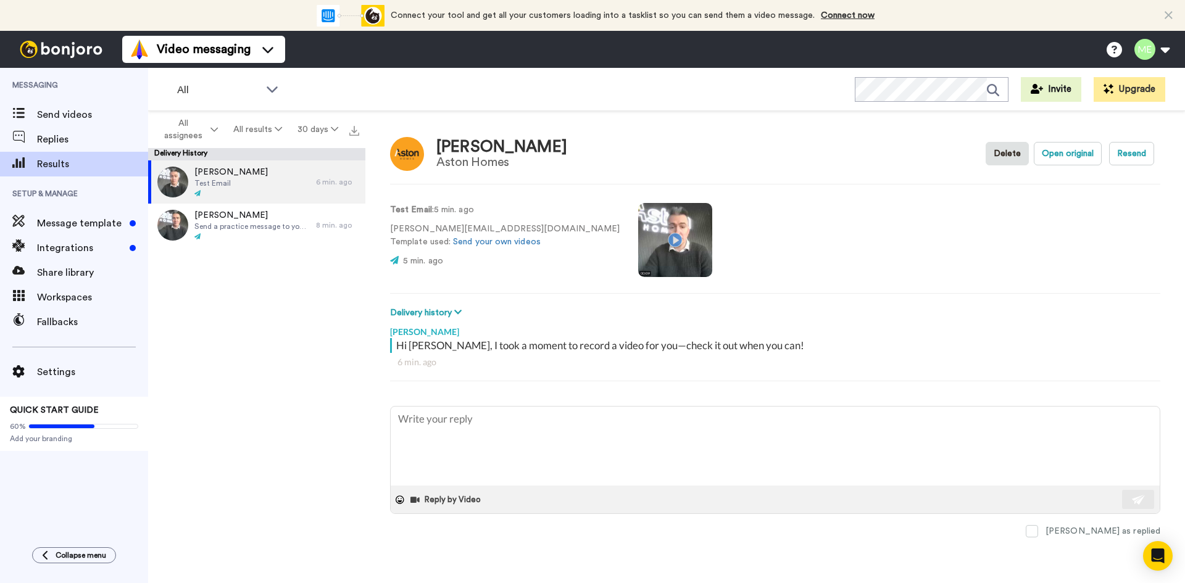
type textarea "x"
